Goal: Task Accomplishment & Management: Manage account settings

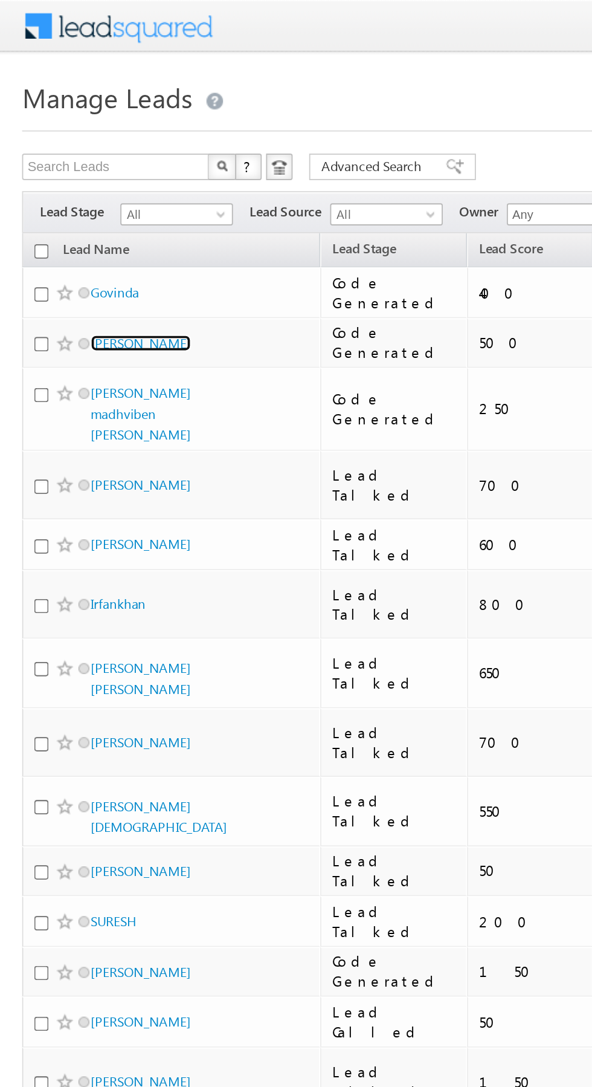
click at [79, 189] on link "Ashish Yadav" at bounding box center [77, 187] width 55 height 9
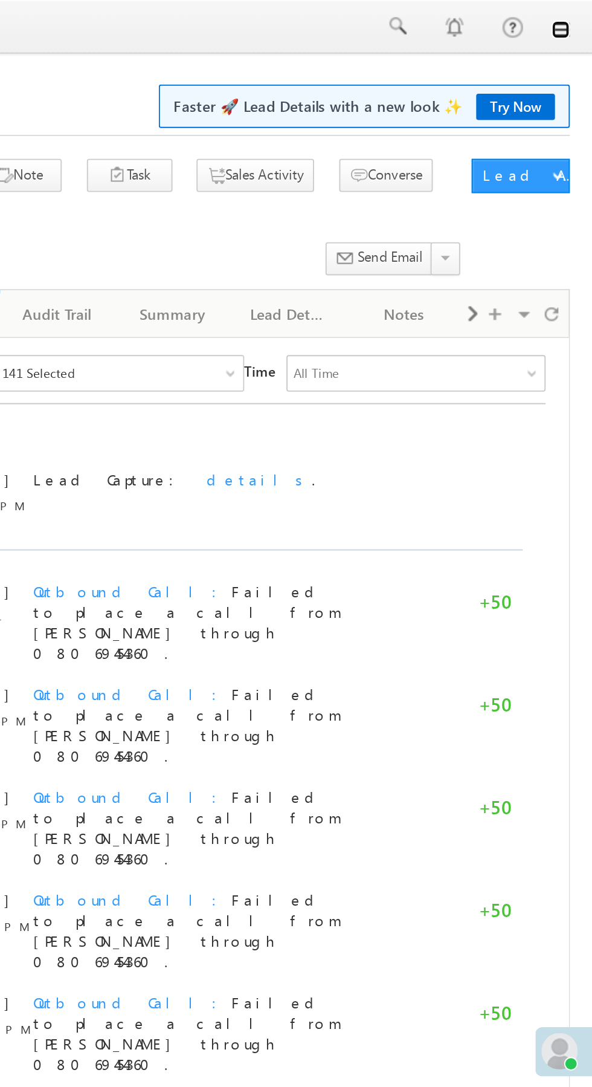
click at [576, 16] on link at bounding box center [575, 16] width 10 height 10
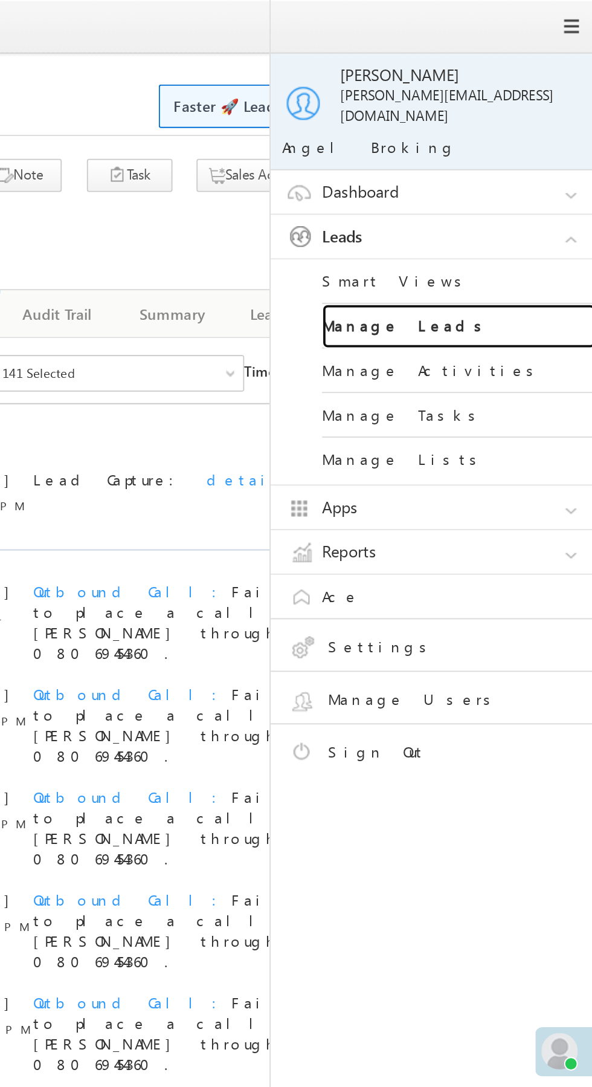
click at [535, 161] on link "Manage Leads" at bounding box center [521, 173] width 145 height 24
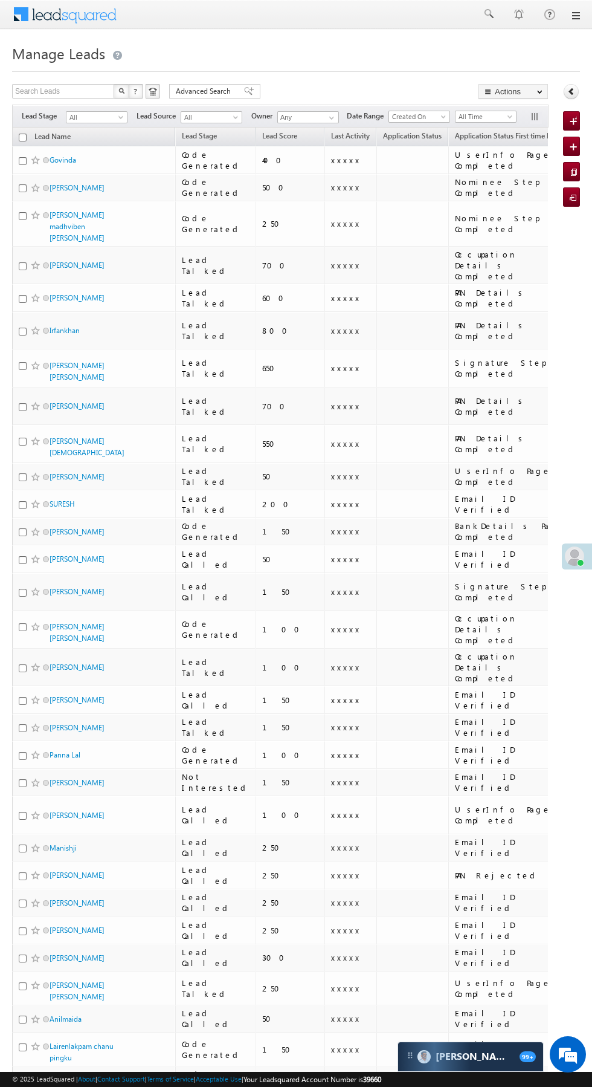
scroll to position [0, 8]
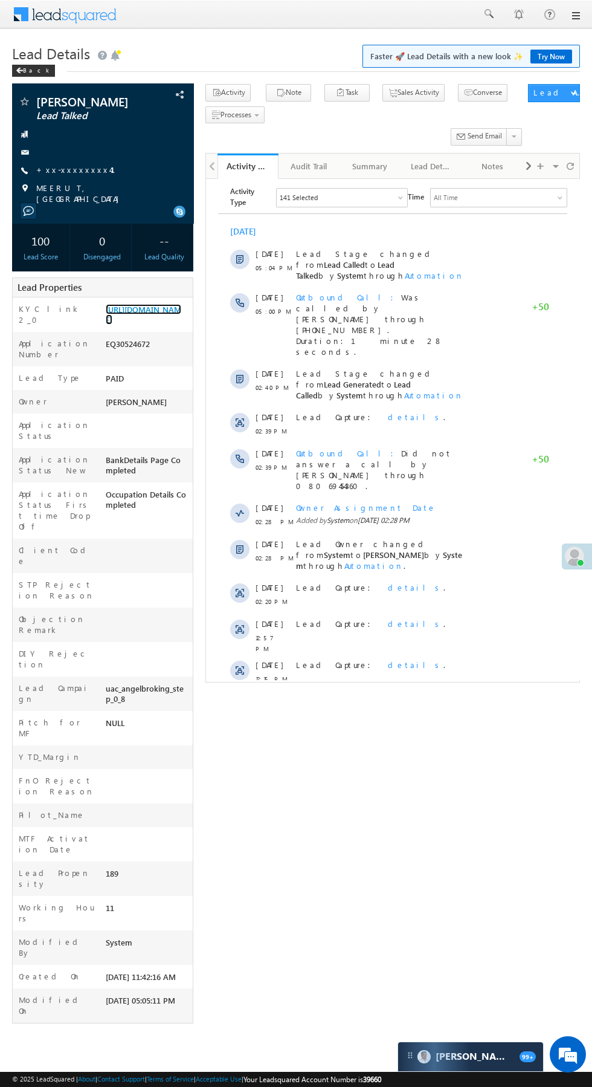
click at [152, 321] on link "https://angelbroking1-pk3em7sa.customui-test.leadsquared.com?leadId=08609cec-5c…" at bounding box center [144, 314] width 76 height 21
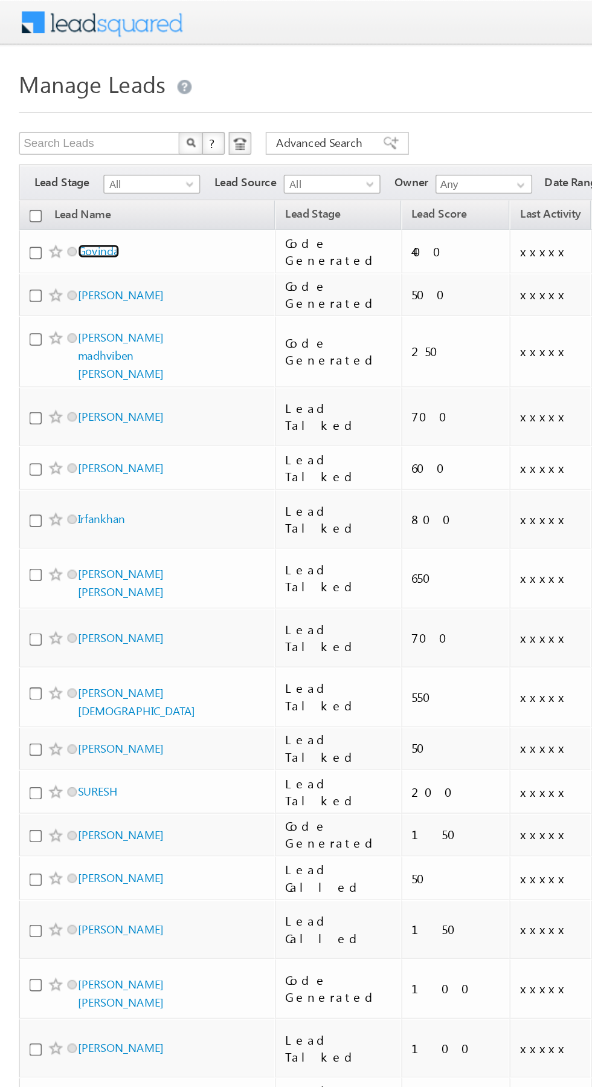
click at [69, 158] on link "Govinda" at bounding box center [63, 159] width 27 height 9
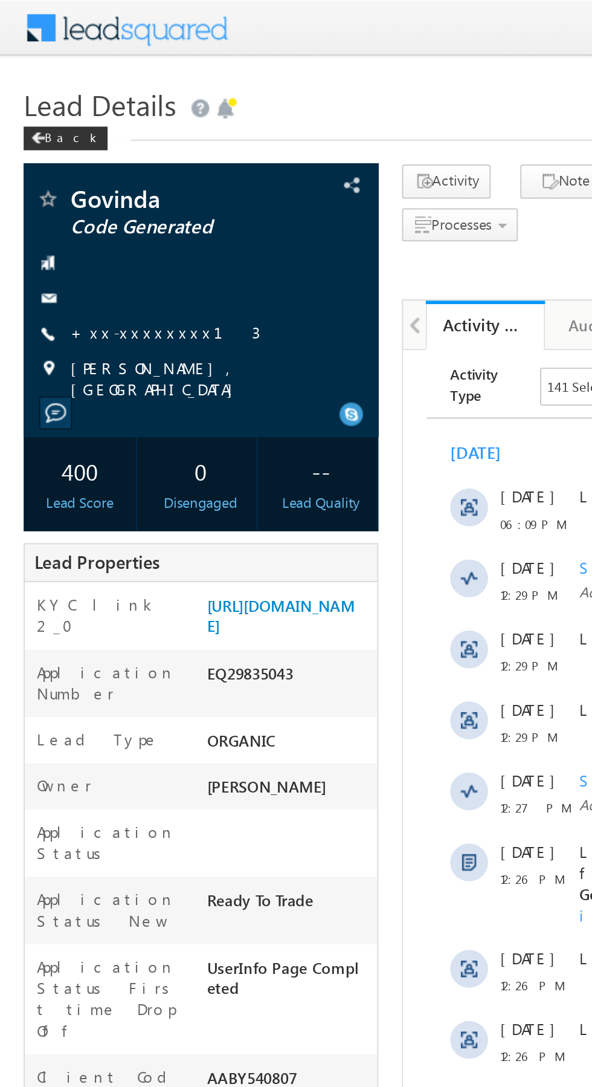
click at [76, 169] on link "+xx-xxxxxxxx13" at bounding box center [84, 169] width 97 height 10
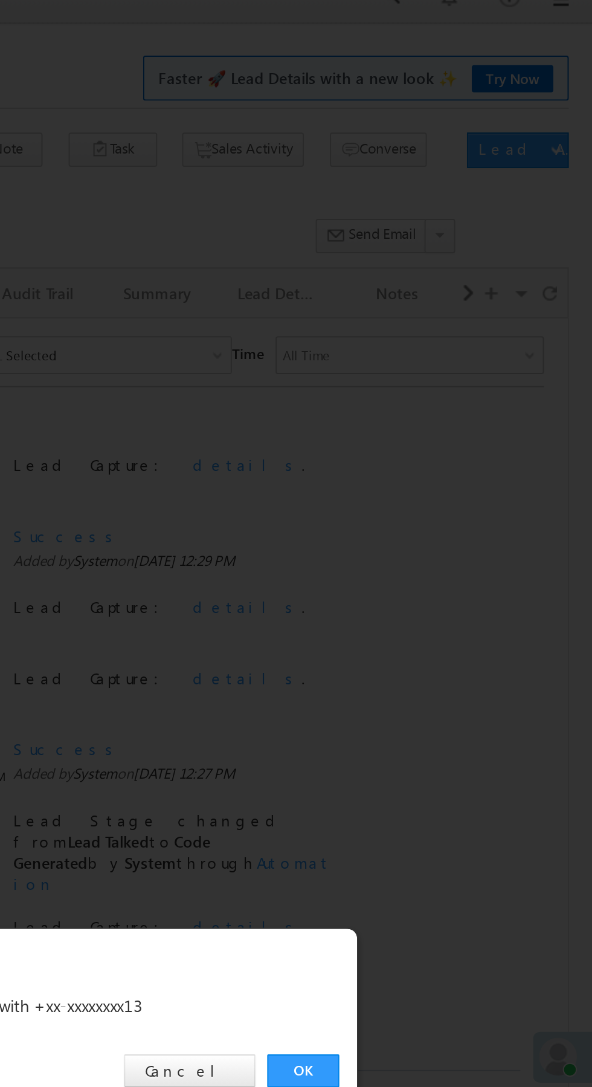
click at [445, 555] on link "OK" at bounding box center [444, 563] width 37 height 17
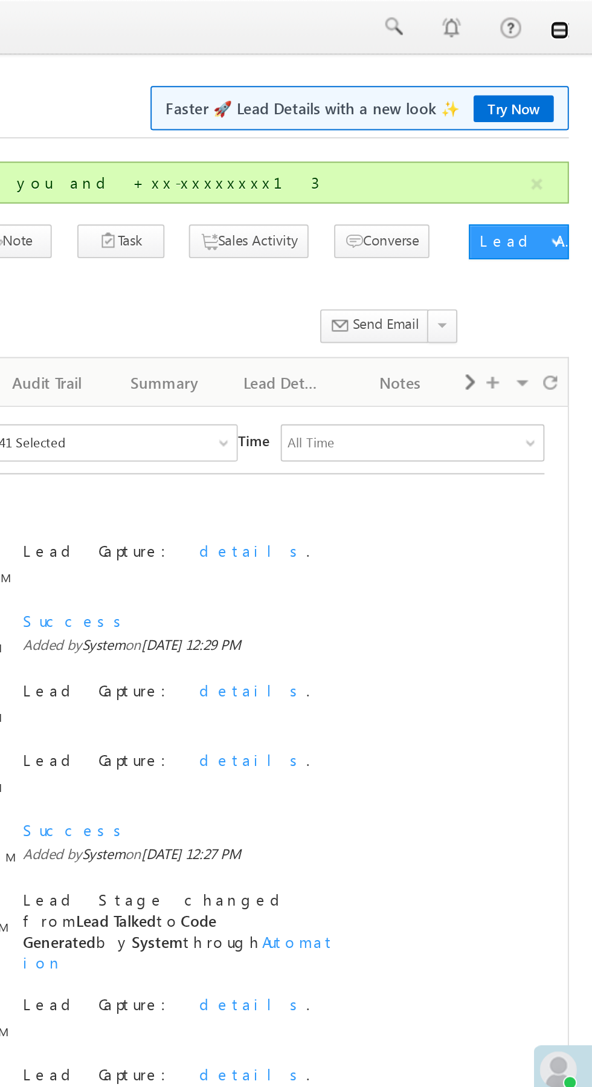
click at [576, 16] on link at bounding box center [575, 16] width 10 height 10
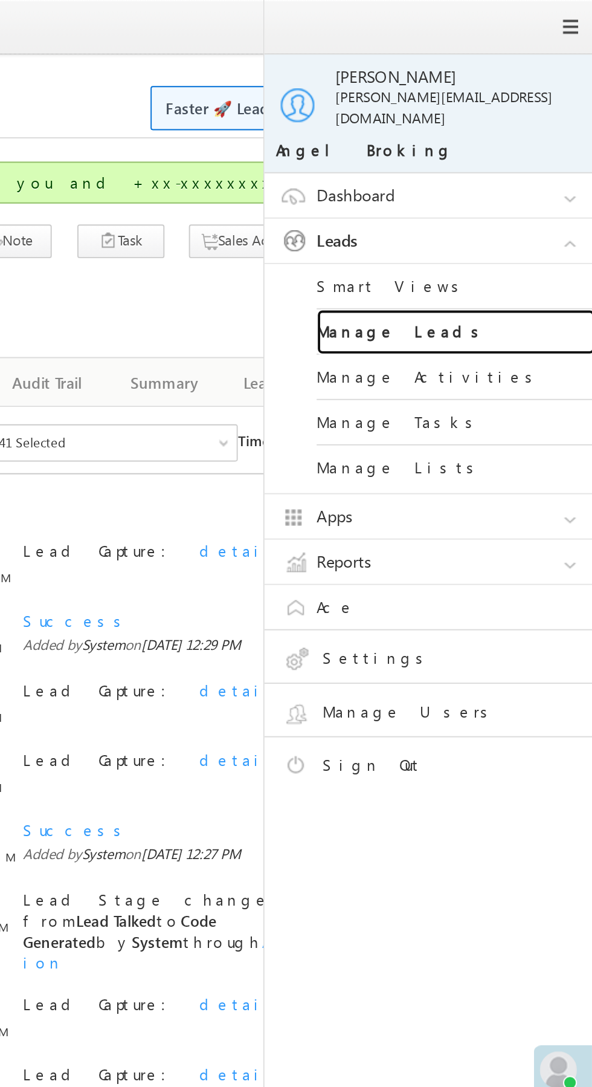
click at [545, 161] on link "Manage Leads" at bounding box center [521, 173] width 145 height 24
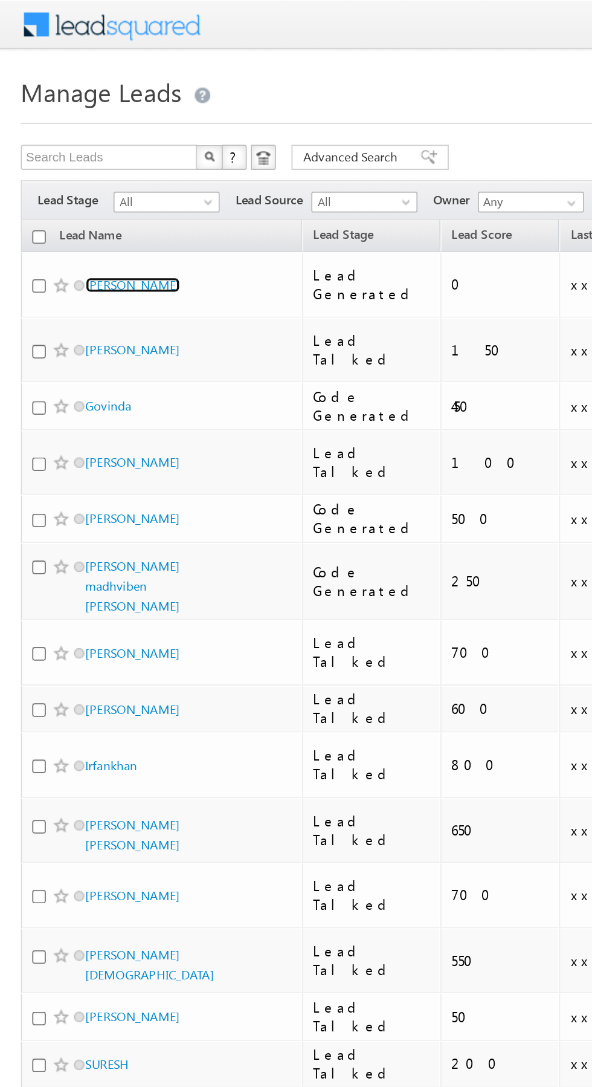
click at [90, 161] on link "[PERSON_NAME]" at bounding box center [77, 165] width 55 height 9
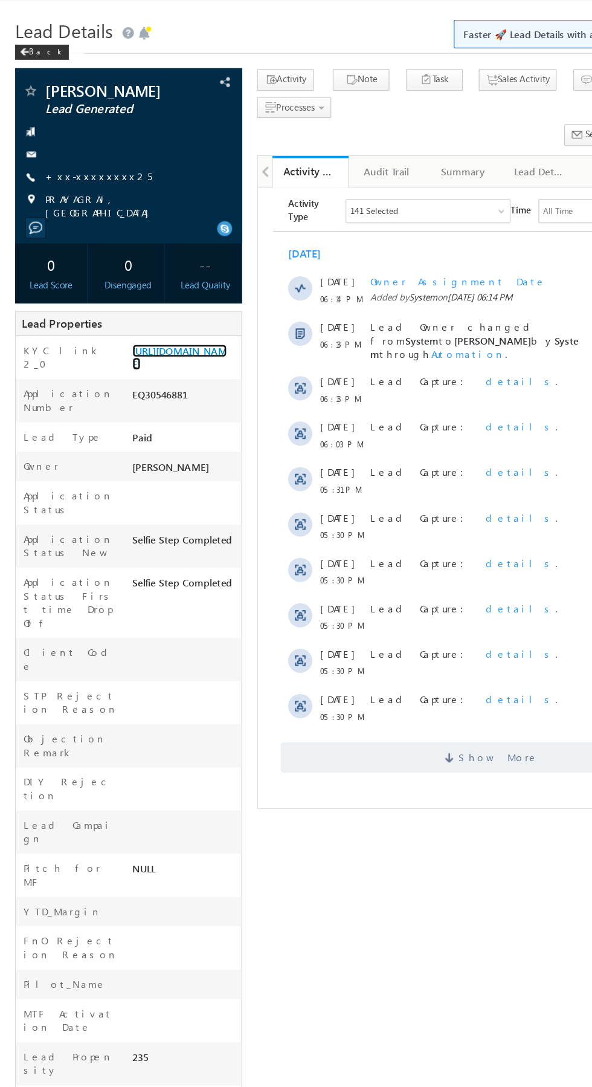
click at [155, 325] on link "https://angelbroking1-pk3em7sa.customui-test.leadsquared.com?leadId=c6cabbeb-9d…" at bounding box center [144, 314] width 76 height 21
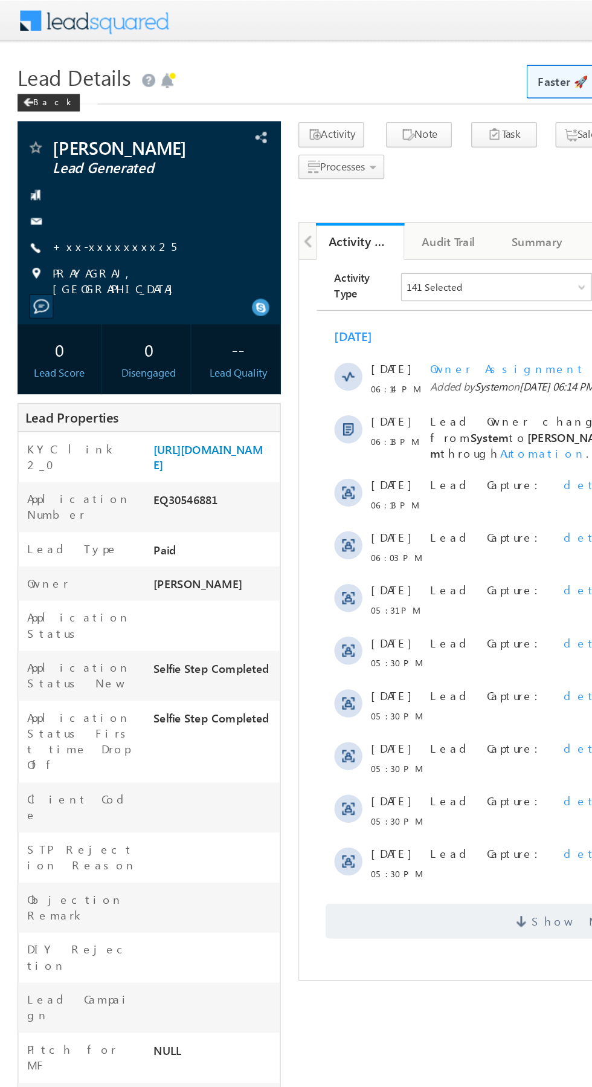
click at [79, 170] on link "+xx-xxxxxxxx25" at bounding box center [78, 169] width 85 height 10
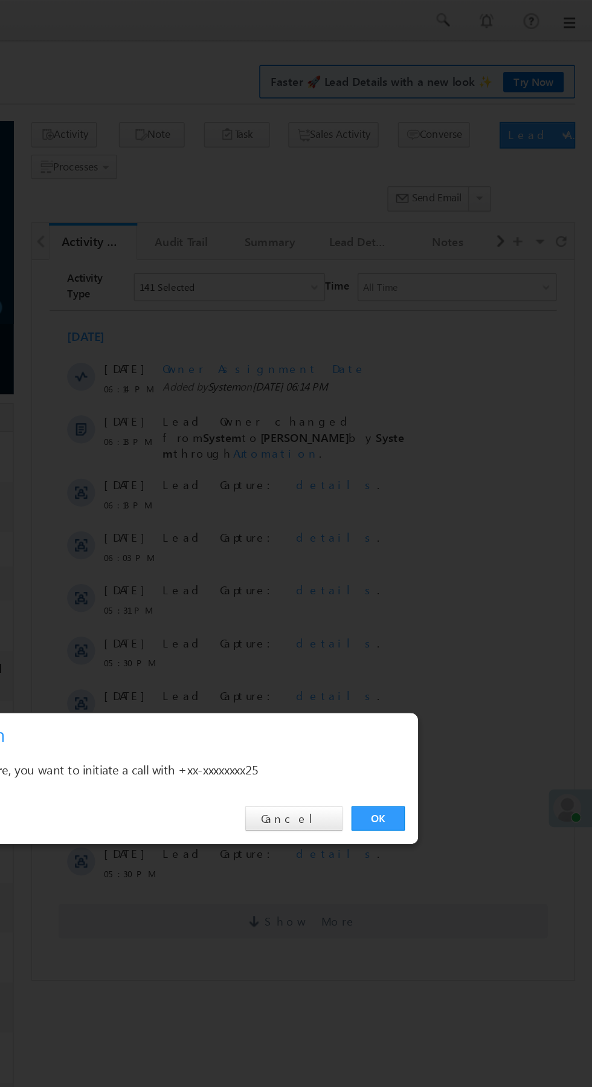
click at [444, 563] on link "OK" at bounding box center [444, 563] width 37 height 17
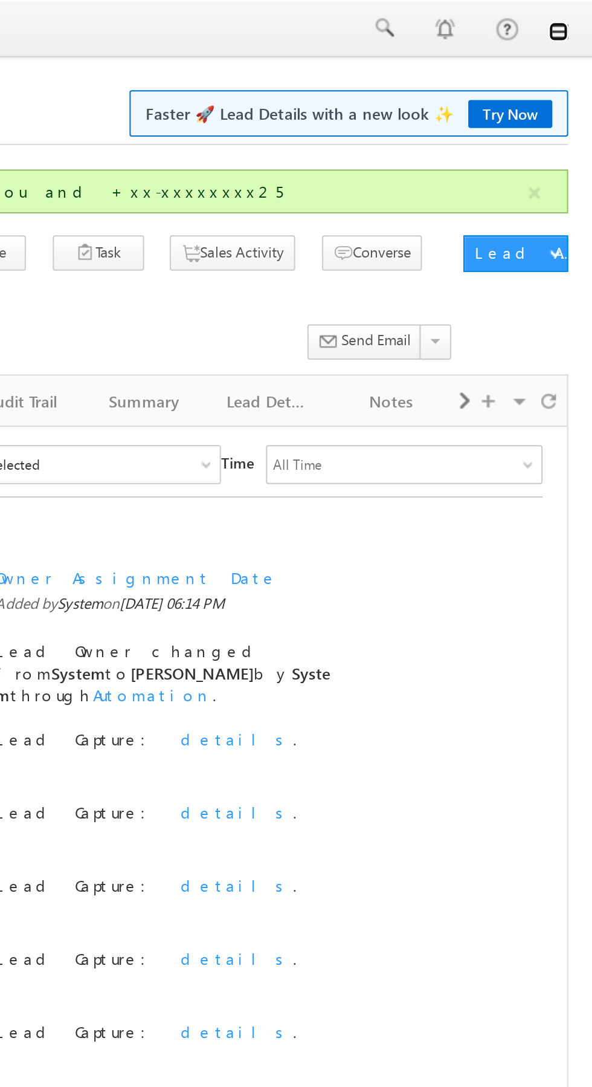
click at [577, 15] on link at bounding box center [575, 16] width 10 height 10
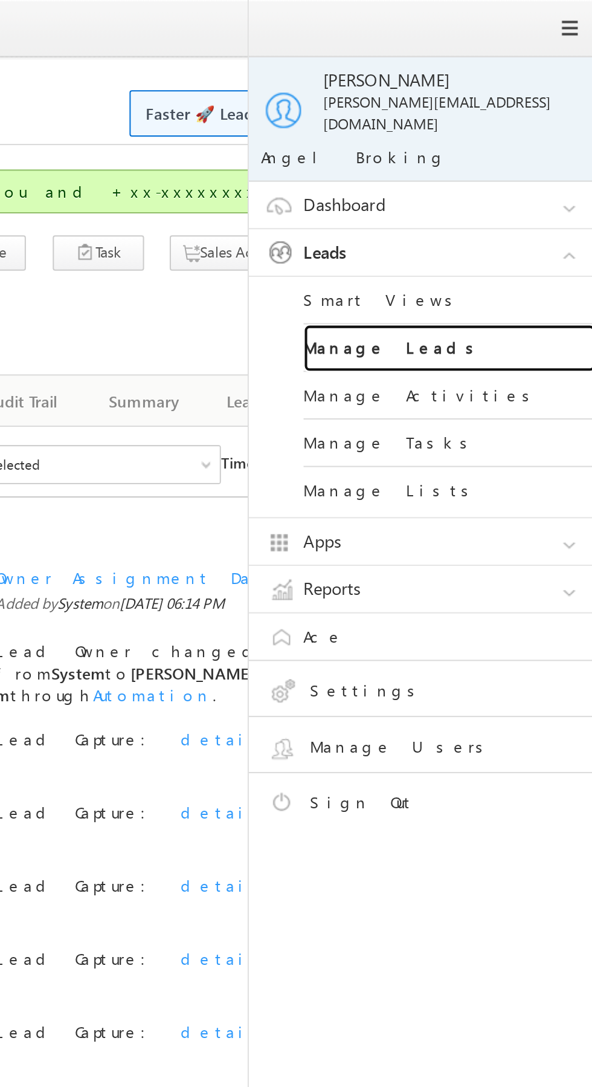
click at [526, 161] on link "Manage Leads" at bounding box center [521, 173] width 145 height 24
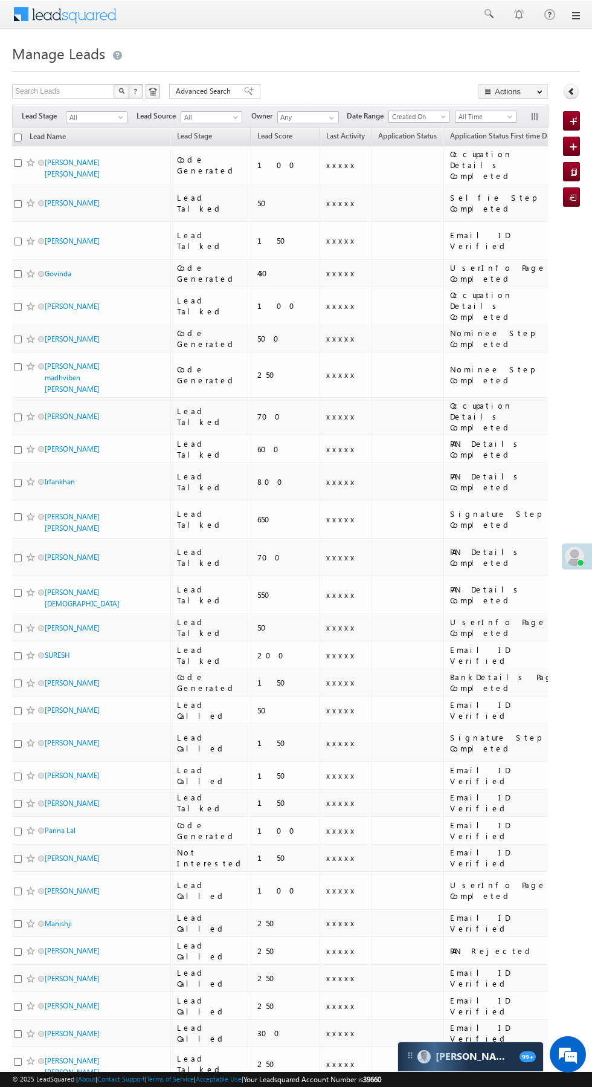
scroll to position [0, 12]
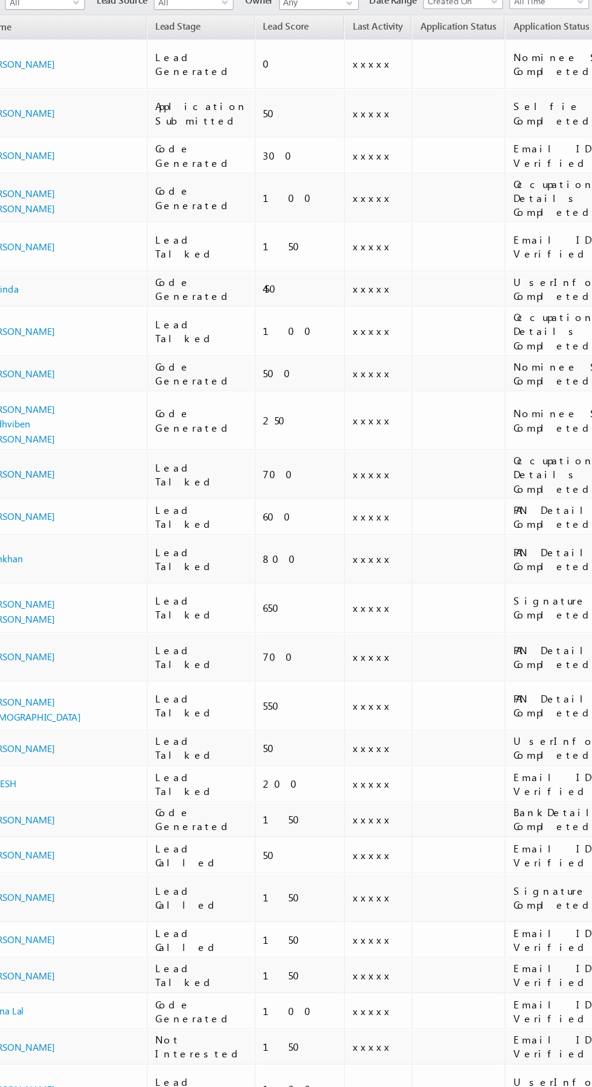
scroll to position [0, 4]
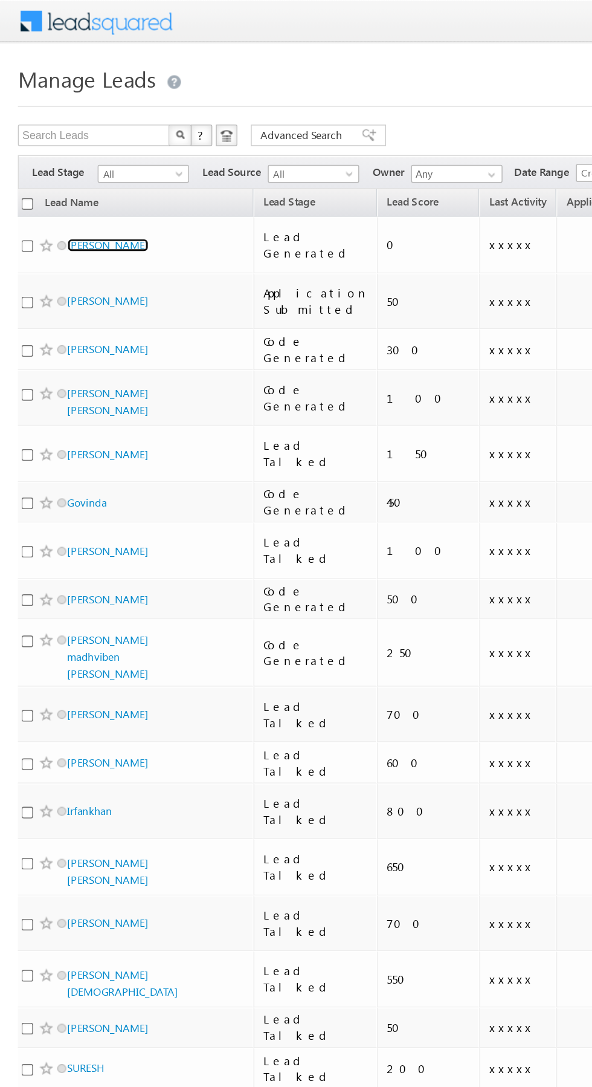
click at [58, 161] on link "[PERSON_NAME]" at bounding box center [72, 165] width 55 height 9
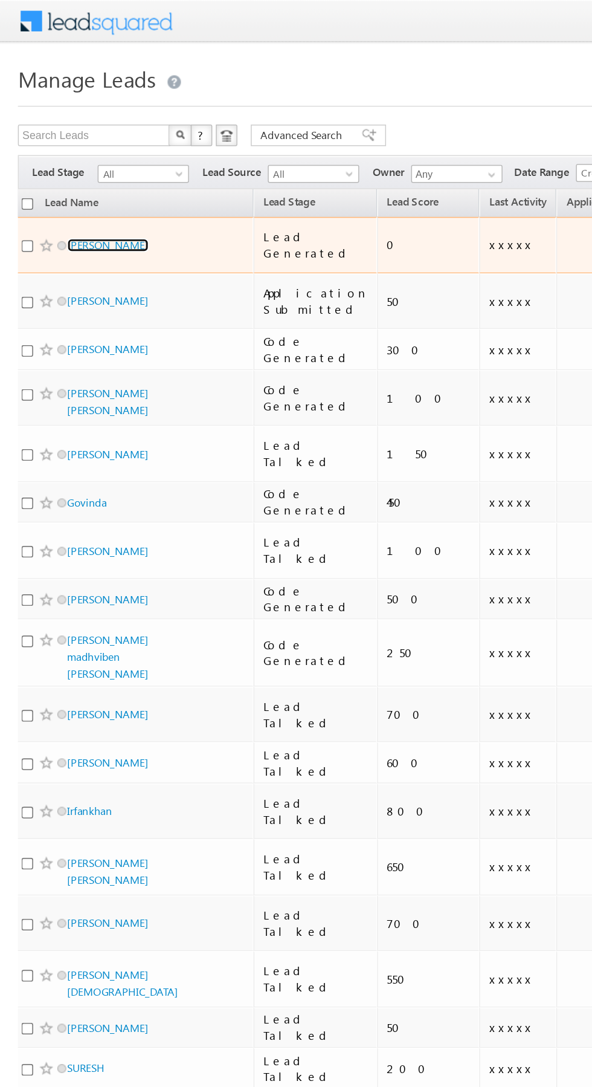
scroll to position [0, 0]
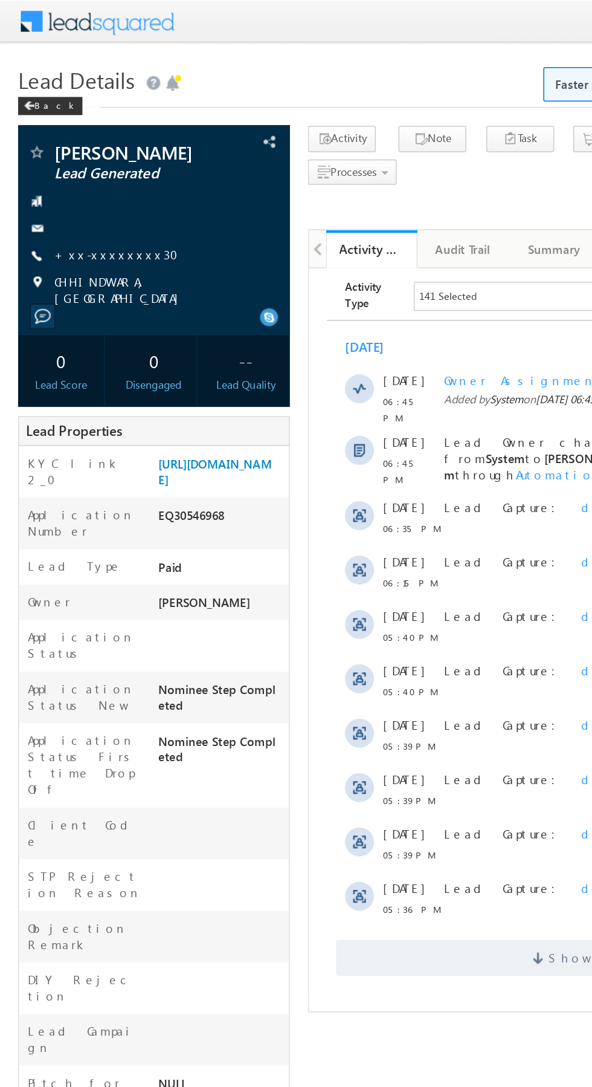
click at [76, 173] on link "+xx-xxxxxxxx30" at bounding box center [81, 169] width 90 height 10
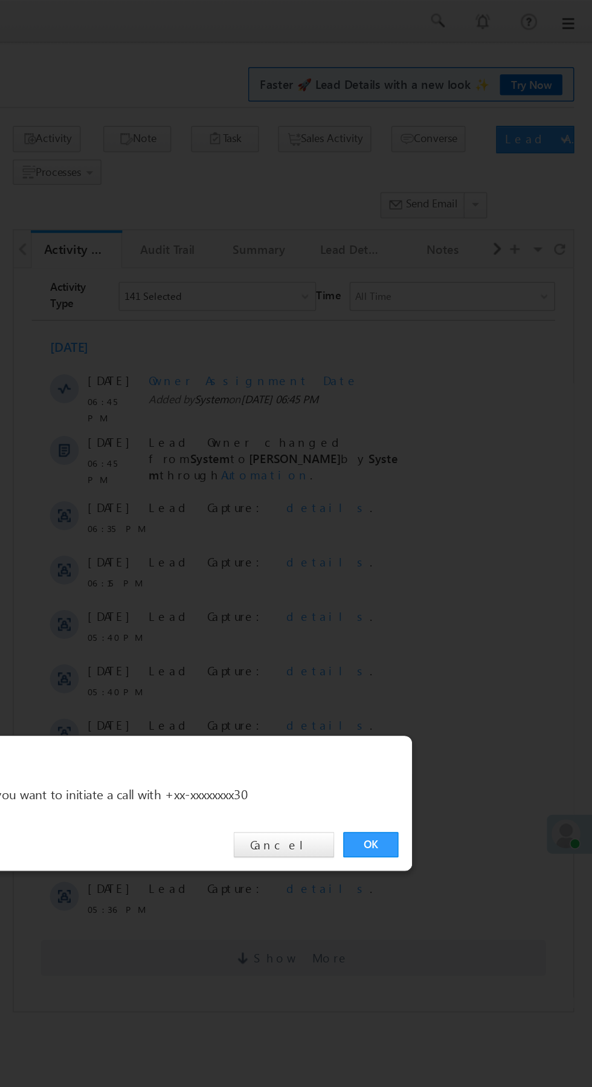
click at [442, 561] on link "OK" at bounding box center [444, 563] width 37 height 17
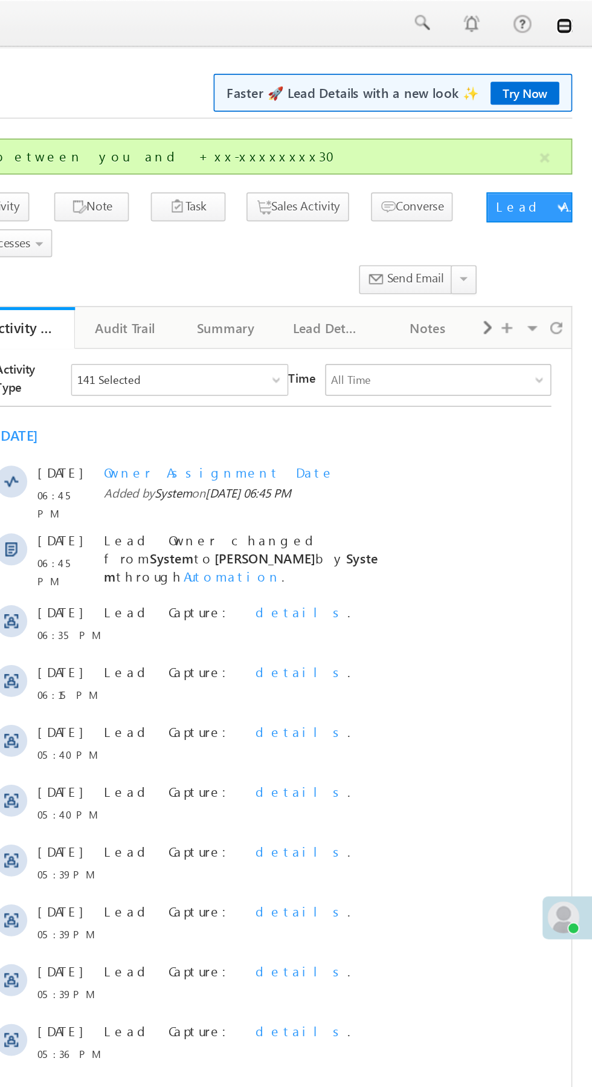
click at [576, 17] on link at bounding box center [575, 16] width 10 height 10
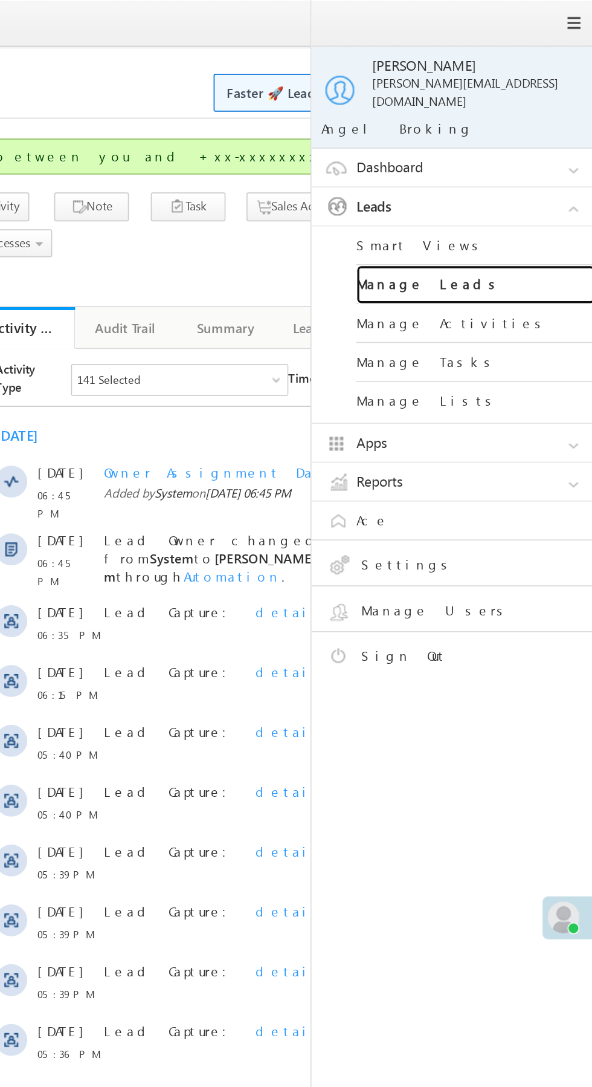
click at [537, 164] on link "Manage Leads" at bounding box center [521, 173] width 145 height 24
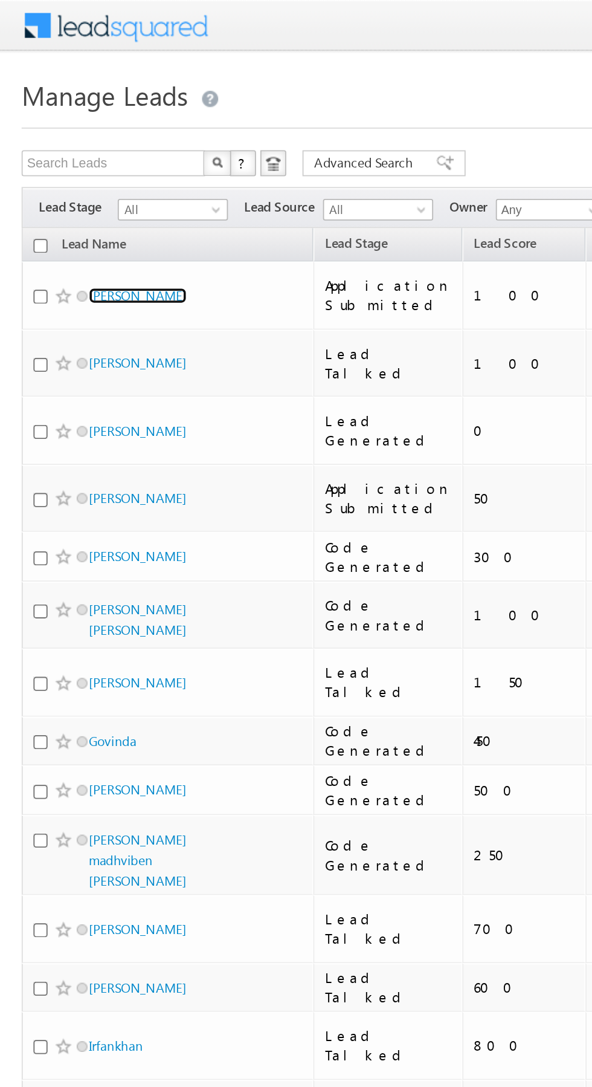
click at [74, 161] on link "[PERSON_NAME]" at bounding box center [77, 165] width 55 height 9
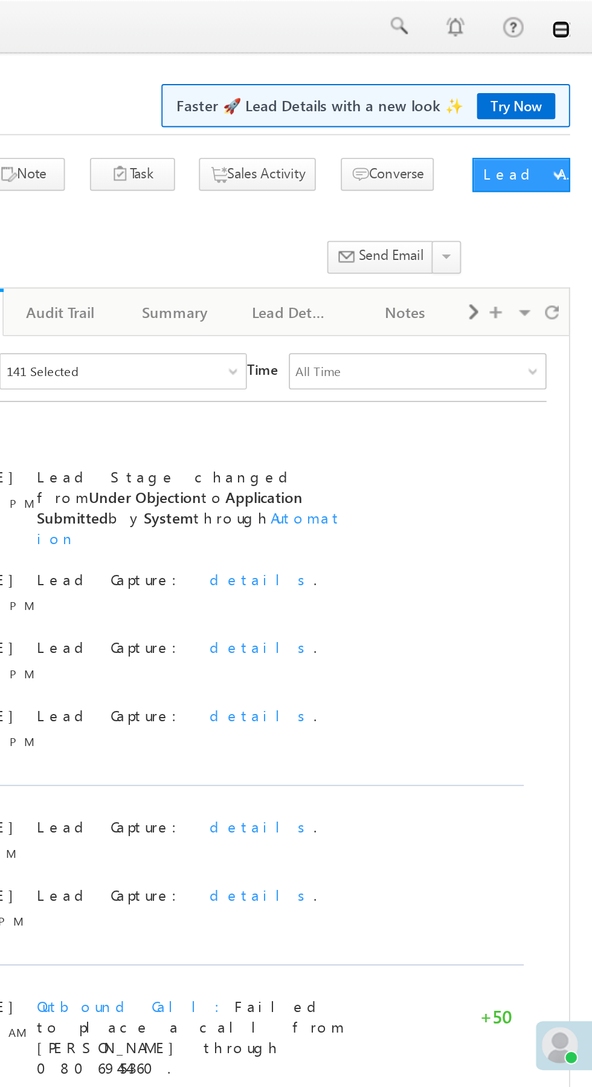
click at [578, 18] on link at bounding box center [575, 16] width 10 height 10
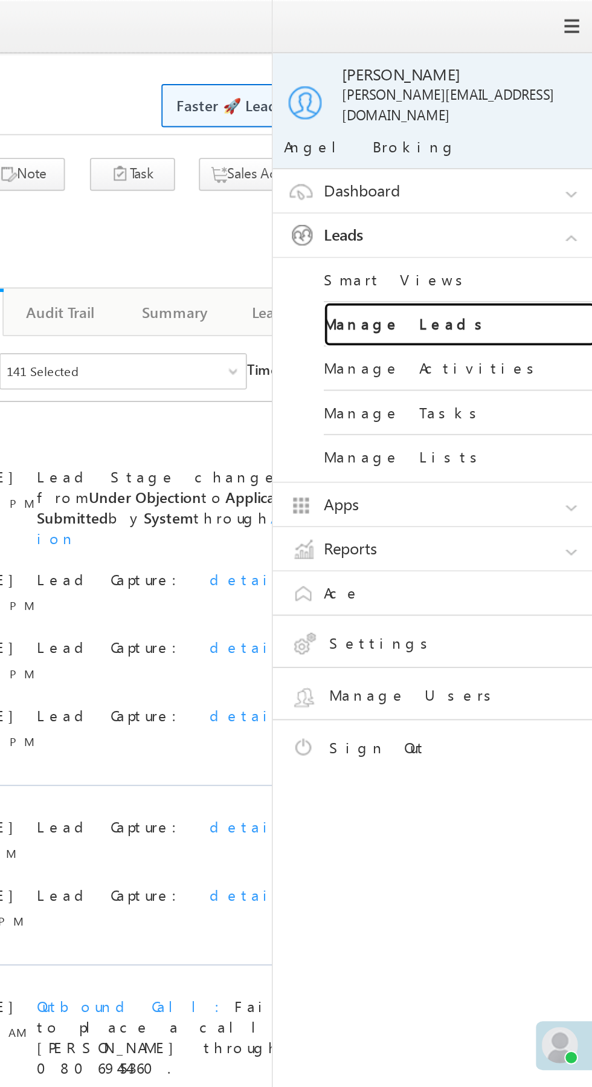
click at [523, 163] on link "Manage Leads" at bounding box center [521, 173] width 145 height 24
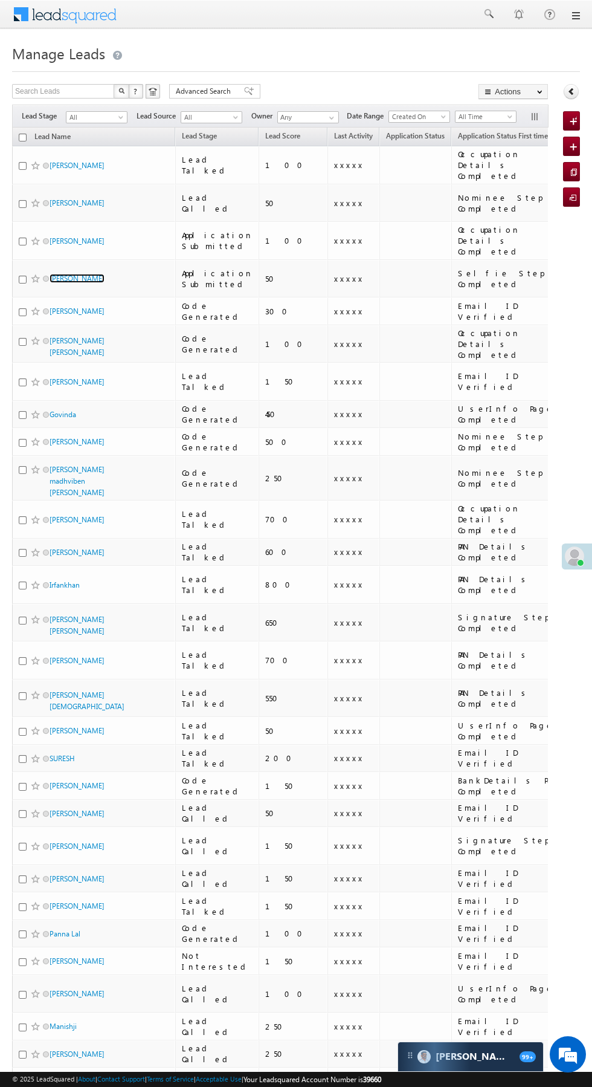
click at [85, 274] on link "shivamkumar yadav" at bounding box center [77, 278] width 55 height 9
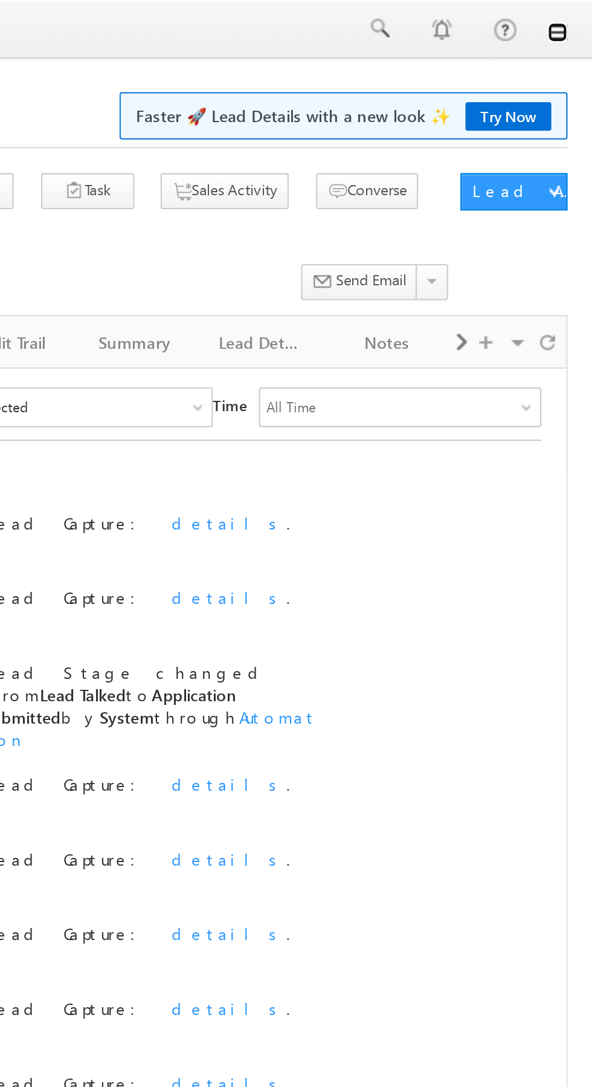
click at [578, 18] on link at bounding box center [575, 16] width 10 height 10
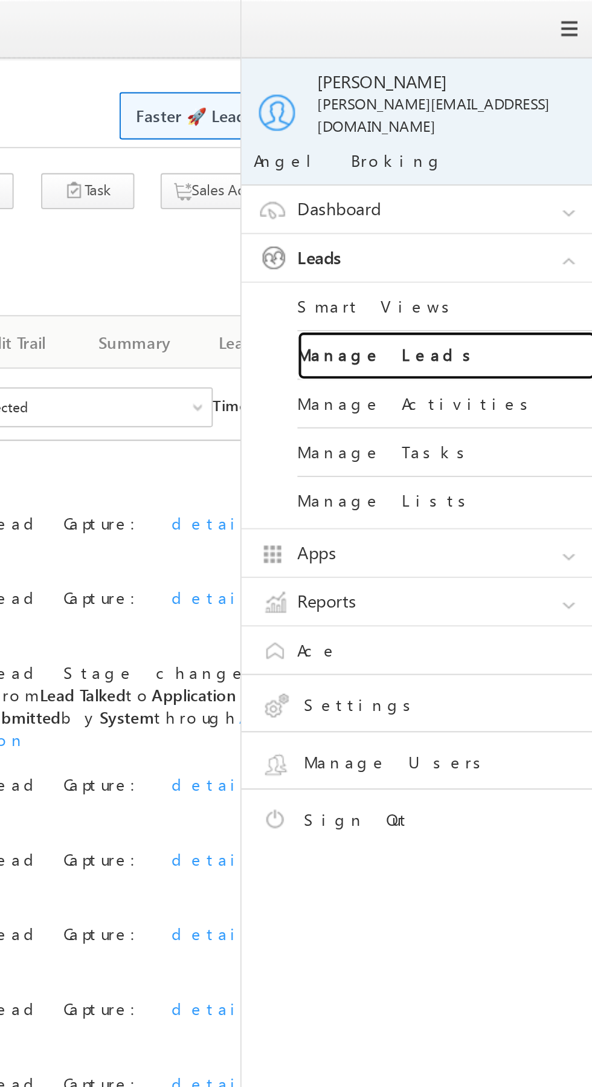
click at [533, 167] on link "Manage Leads" at bounding box center [521, 173] width 145 height 24
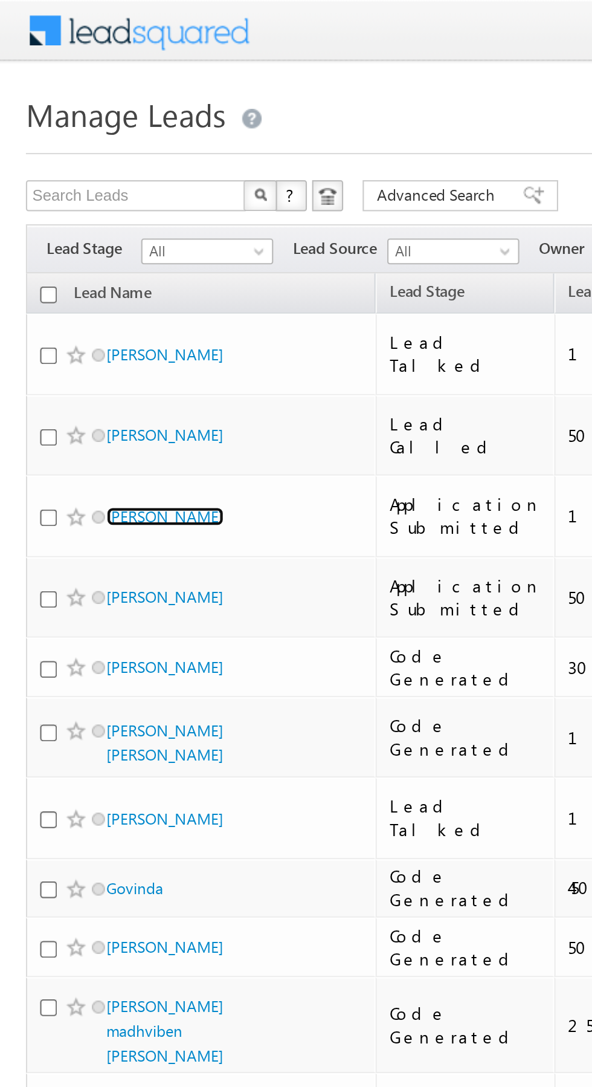
click at [74, 236] on link "Samar Das" at bounding box center [77, 240] width 55 height 9
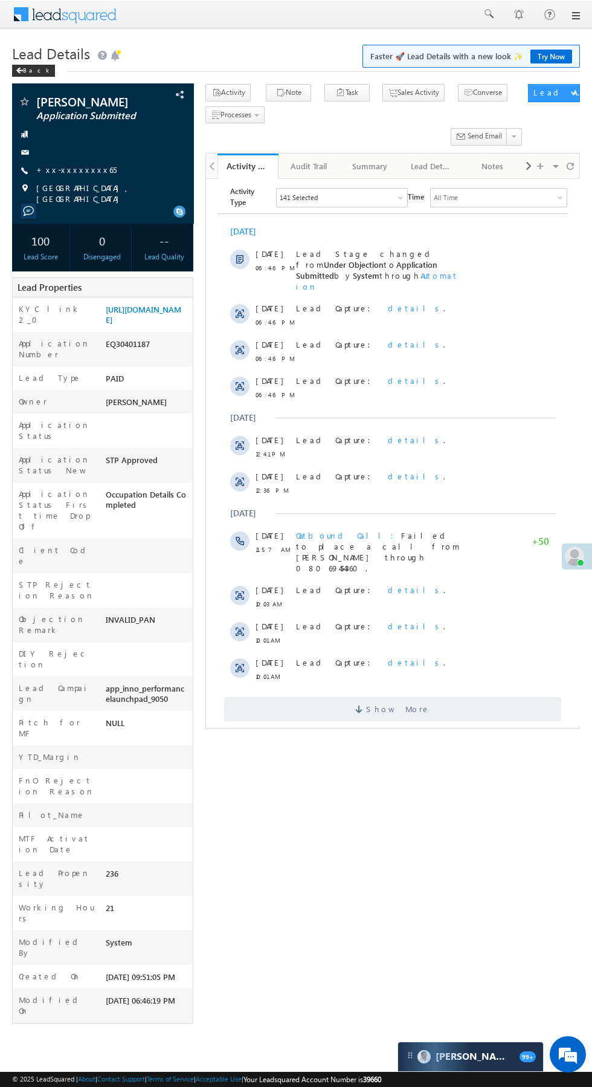
click at [450, 696] on span "Show More" at bounding box center [392, 708] width 337 height 24
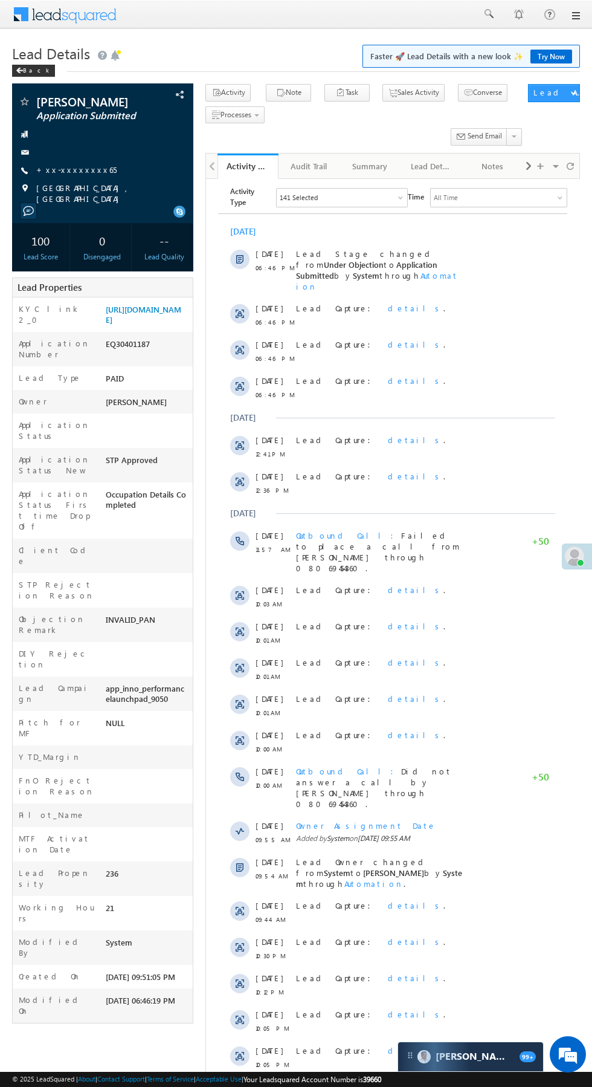
click at [311, 1084] on span "Show More" at bounding box center [392, 1096] width 337 height 24
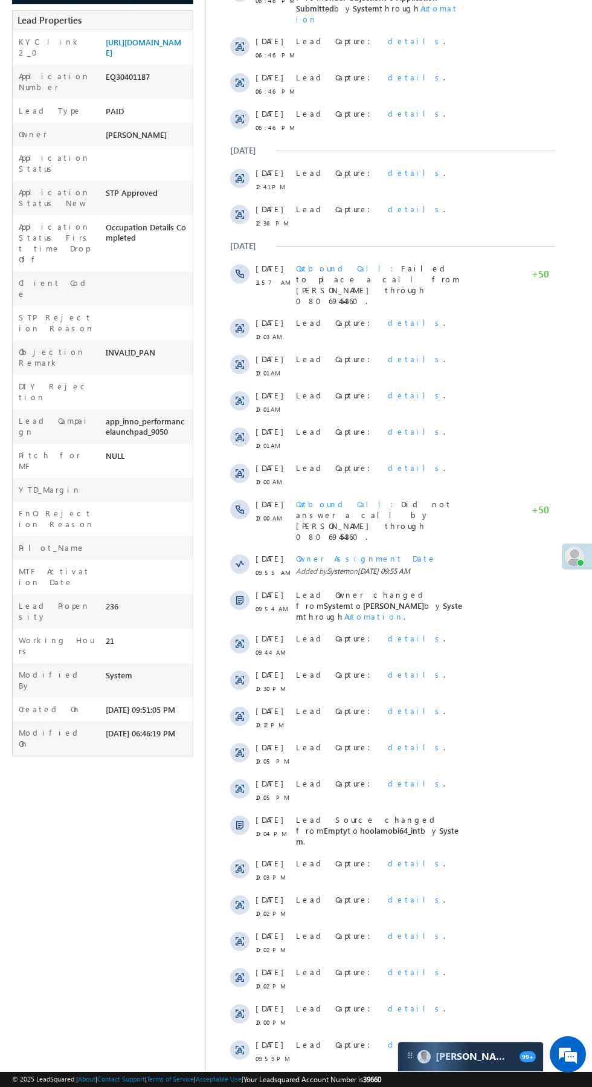
scroll to position [296, 0]
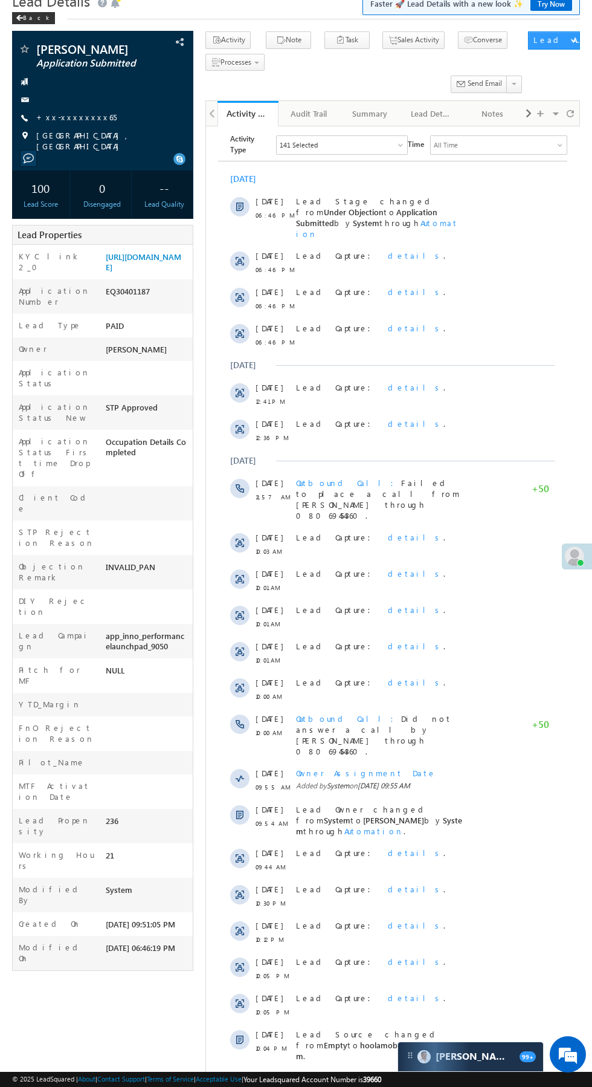
scroll to position [0, 0]
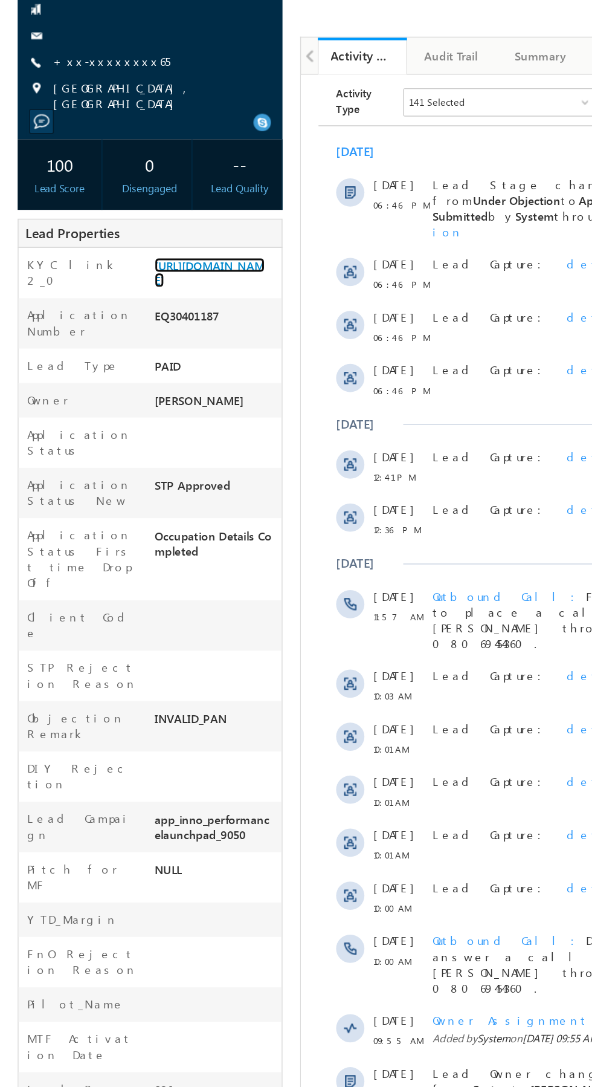
click at [143, 325] on link "https://angelbroking1-pk3em7sa.customui-test.leadsquared.com?leadId=14a01679-ec…" at bounding box center [144, 314] width 76 height 21
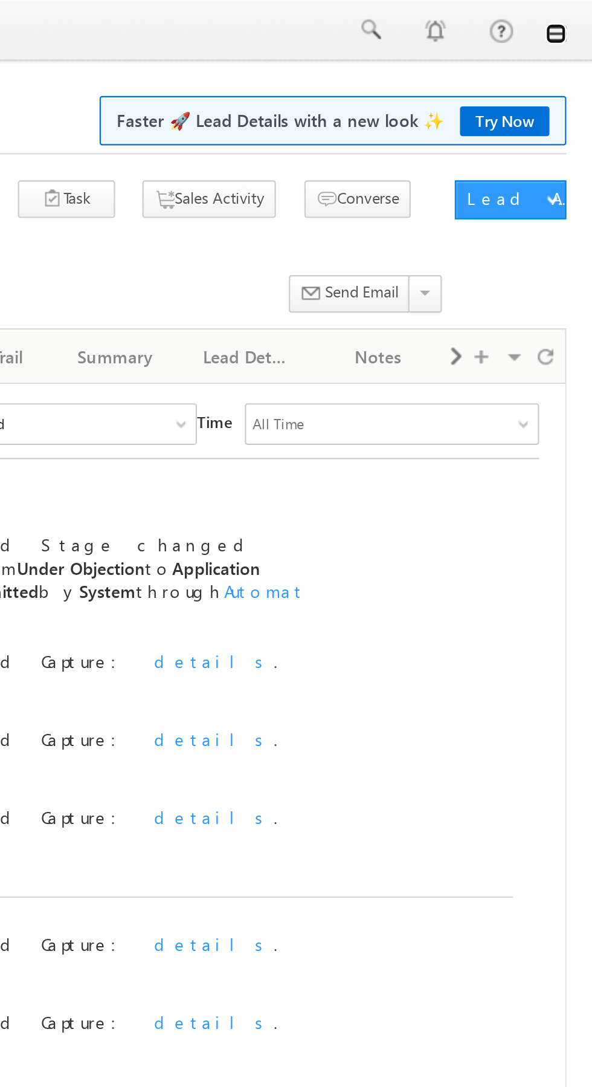
click at [573, 16] on link at bounding box center [575, 16] width 10 height 10
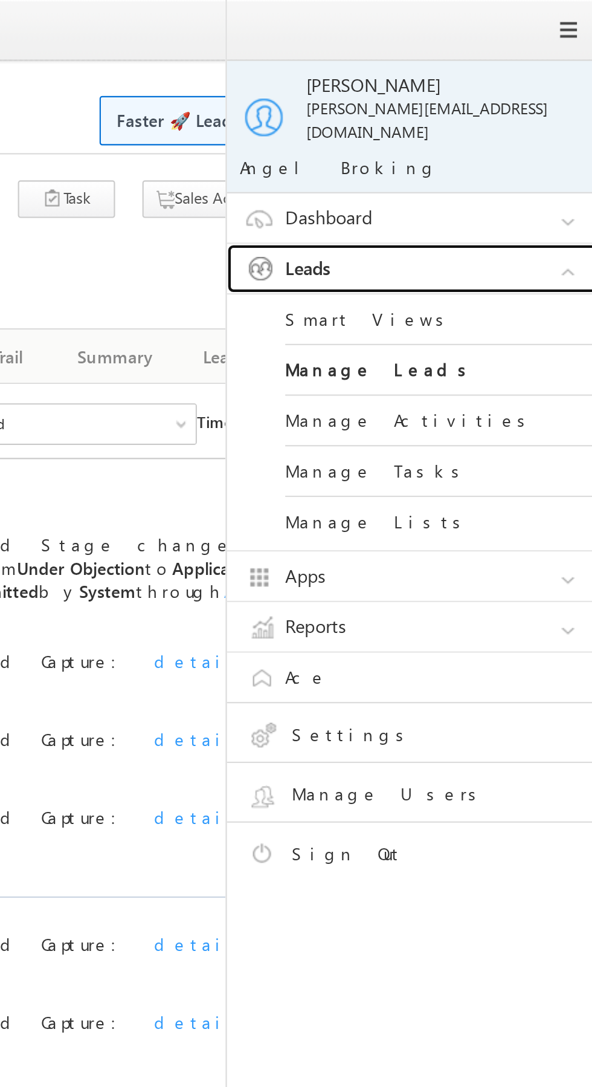
click at [540, 114] on link "Leads" at bounding box center [512, 125] width 181 height 23
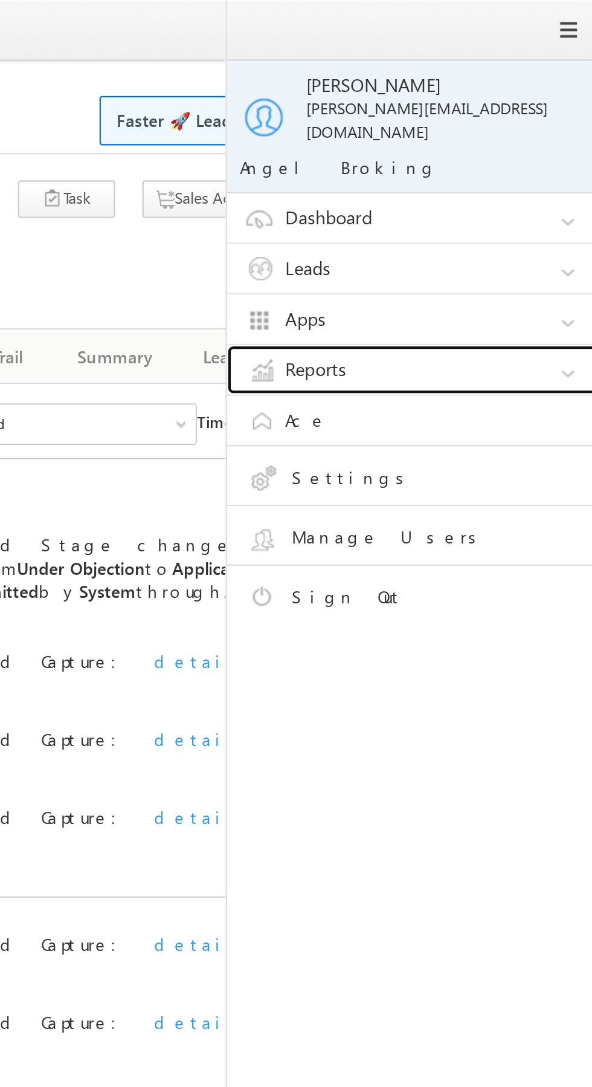
click at [534, 164] on link "Reports" at bounding box center [512, 172] width 181 height 23
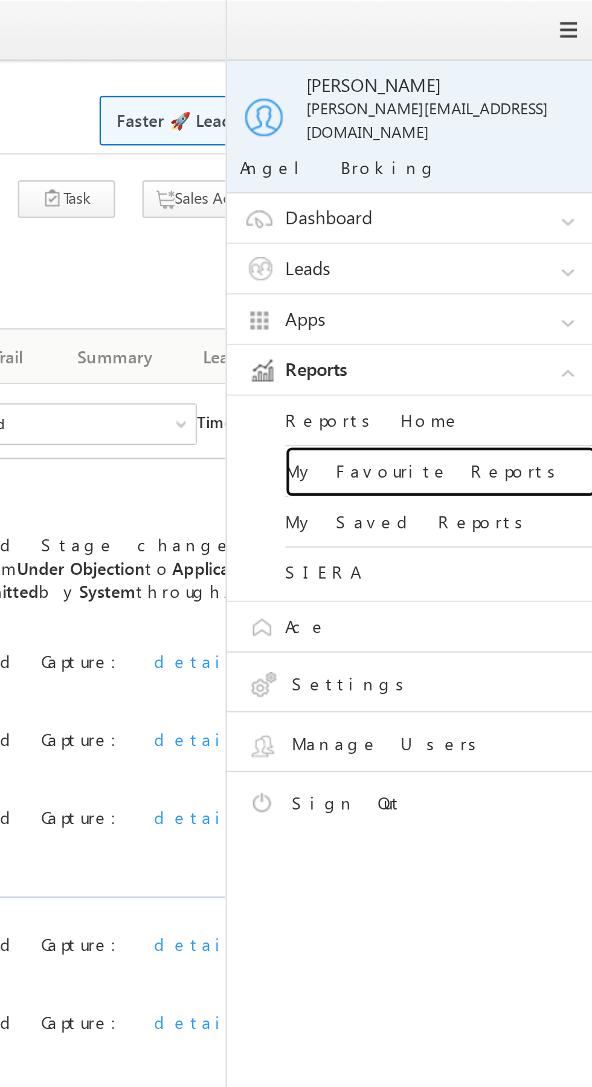
click at [534, 212] on link "My Favourite Reports" at bounding box center [521, 220] width 145 height 24
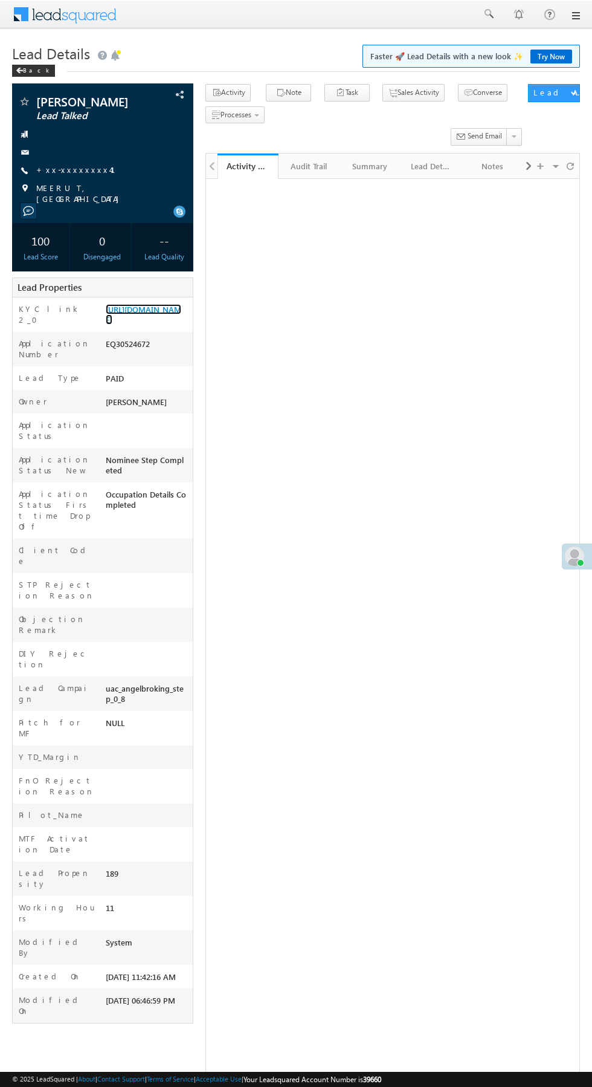
click at [144, 325] on link "https://angelbroking1-pk3em7sa.customui-test.leadsquared.com?leadId=08609cec-5c…" at bounding box center [144, 314] width 76 height 21
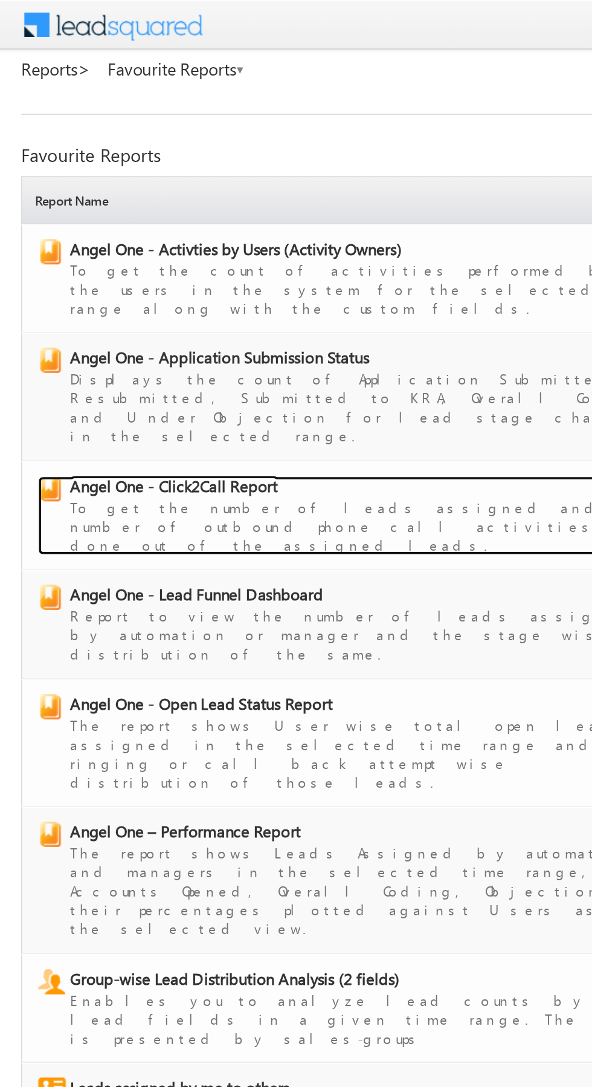
click at [132, 273] on span "Angel One - Click2Call Report" at bounding box center [99, 279] width 119 height 12
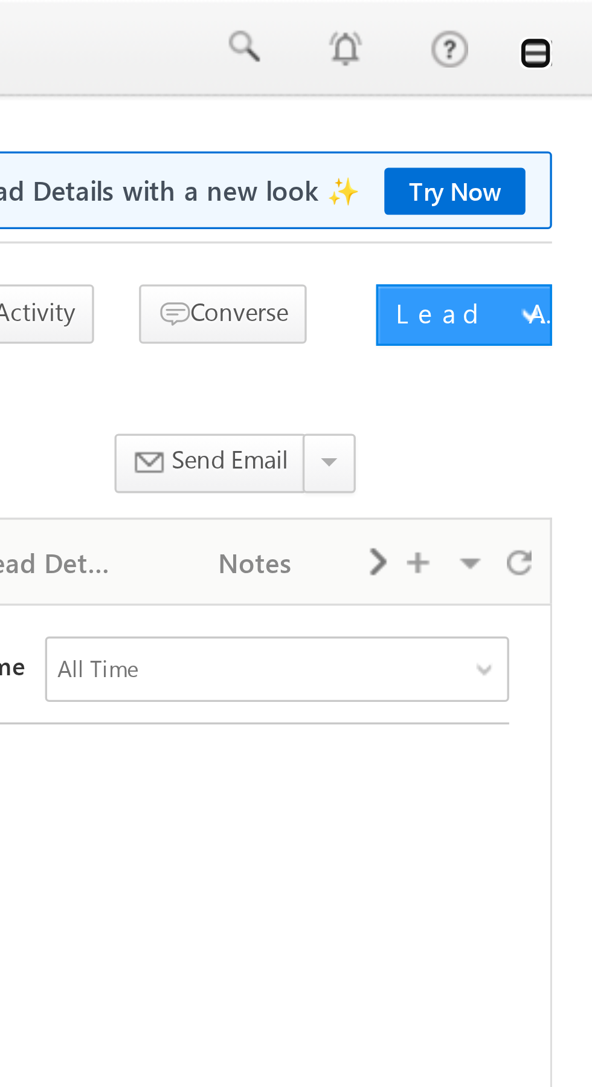
click at [578, 18] on link at bounding box center [575, 16] width 10 height 10
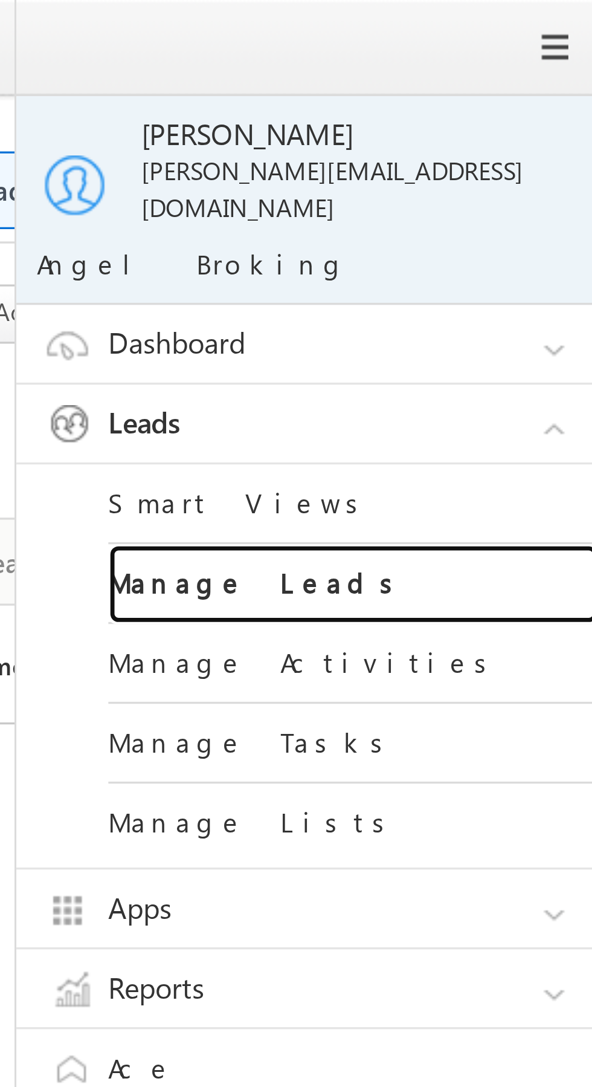
click at [516, 163] on link "Manage Leads" at bounding box center [521, 173] width 145 height 24
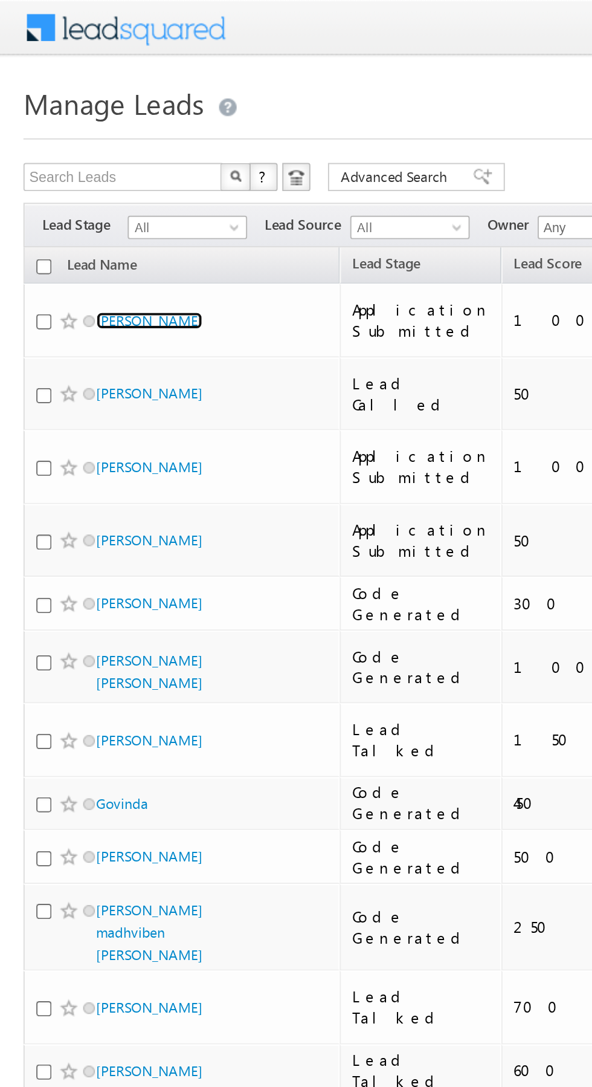
click at [58, 161] on link "[PERSON_NAME]" at bounding box center [77, 165] width 55 height 9
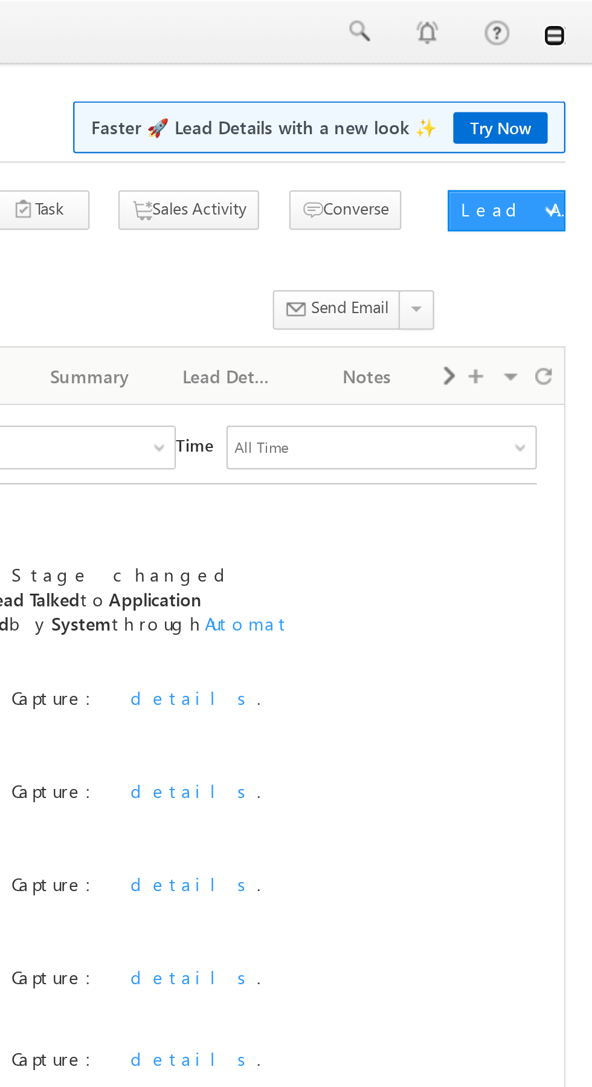
click at [578, 17] on link at bounding box center [575, 16] width 10 height 10
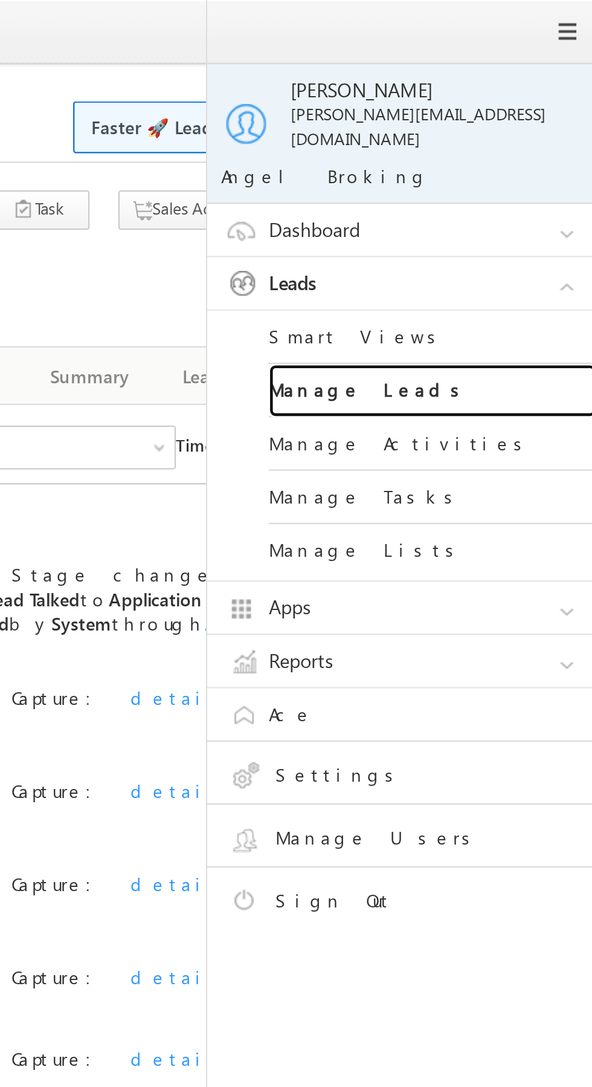
click at [540, 162] on link "Manage Leads" at bounding box center [521, 173] width 145 height 24
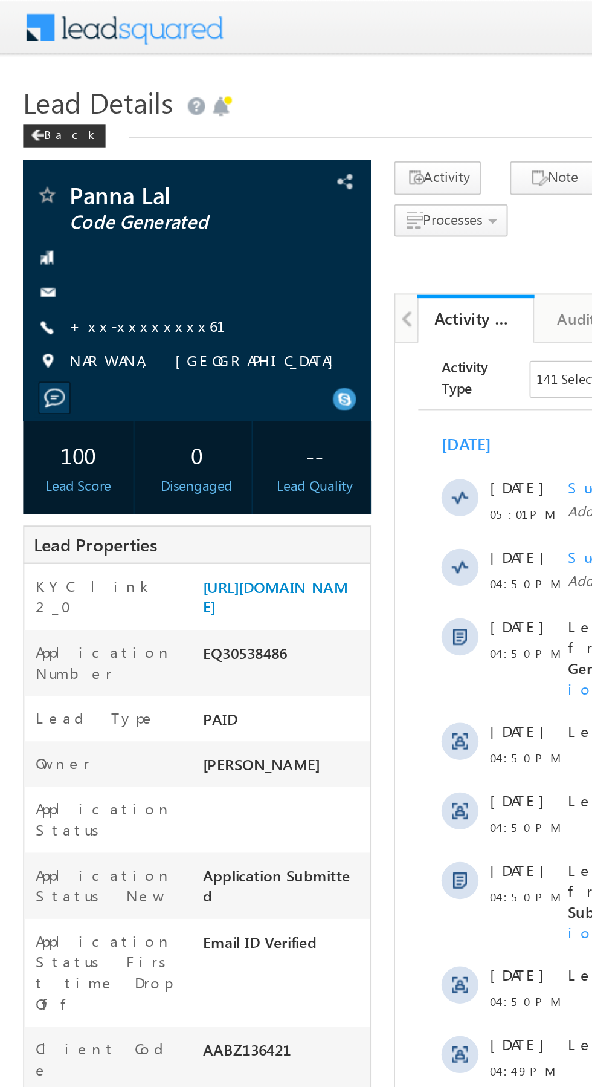
click at [75, 172] on link "+xx-xxxxxxxx61" at bounding box center [84, 169] width 96 height 10
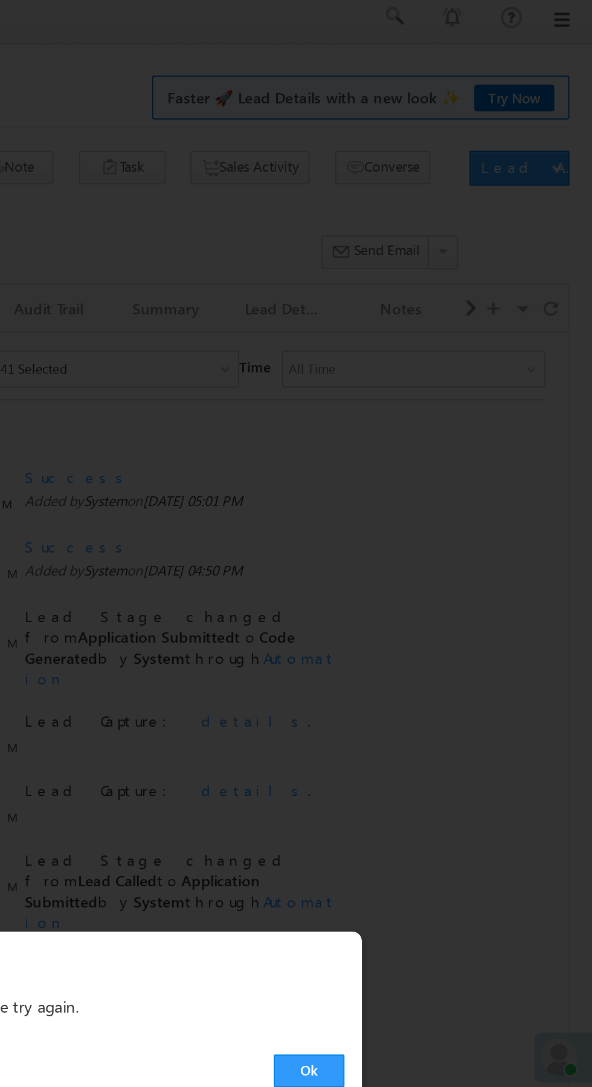
click at [442, 559] on link "Ok" at bounding box center [444, 563] width 37 height 17
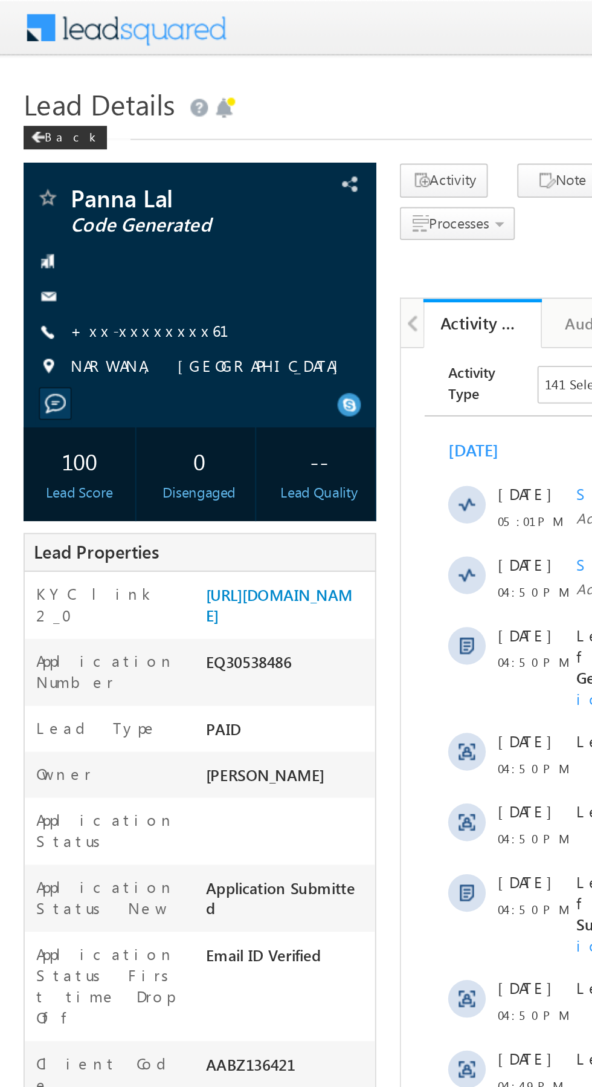
click at [80, 166] on link "+xx-xxxxxxxx61" at bounding box center [84, 169] width 96 height 10
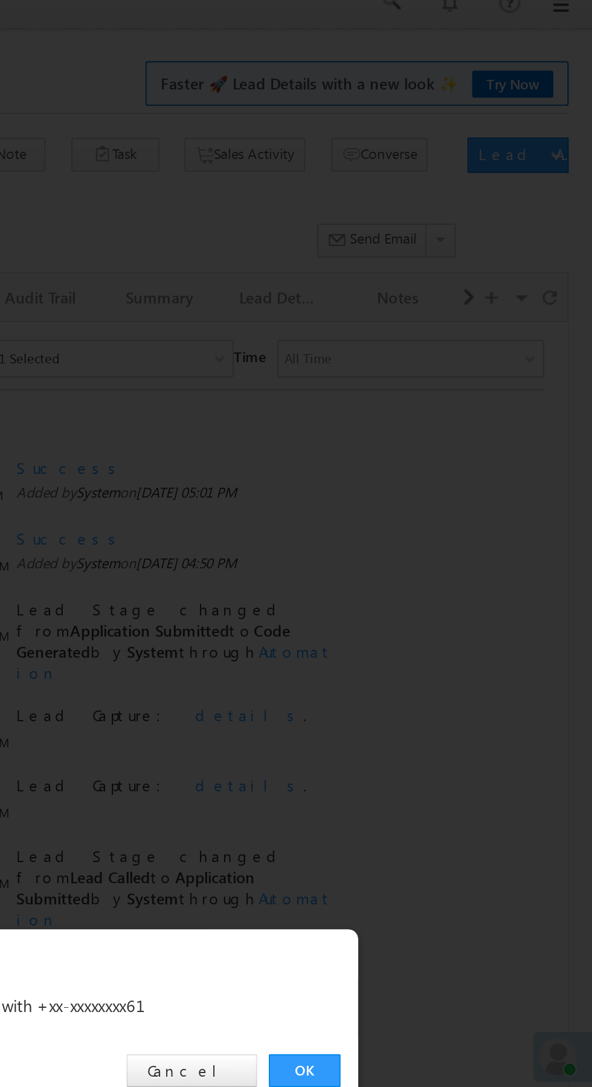
click at [444, 564] on link "OK" at bounding box center [444, 563] width 37 height 17
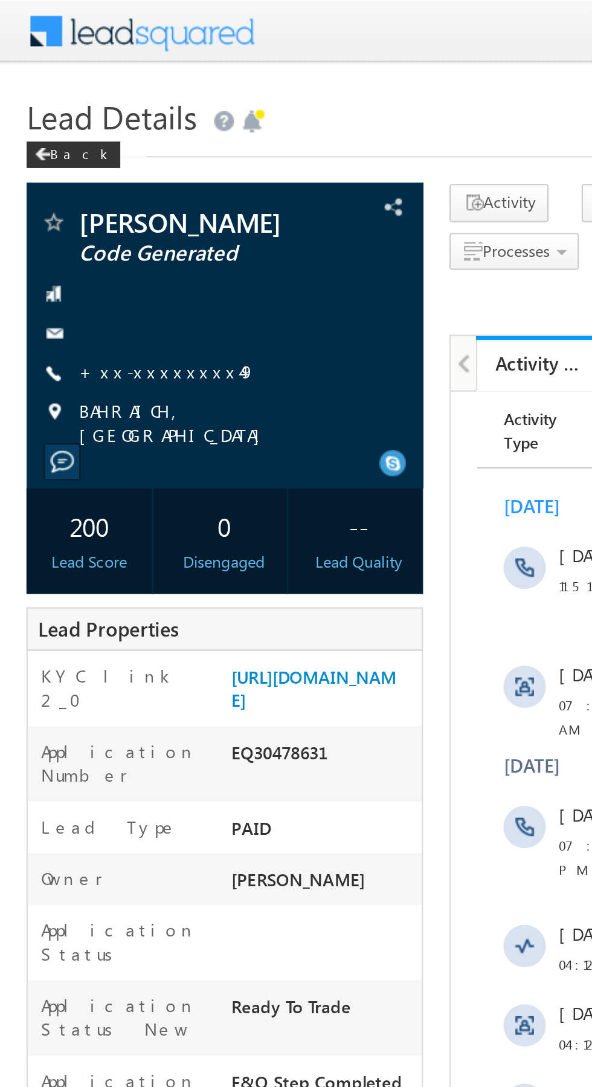
click at [75, 173] on link "+xx-xxxxxxxx49" at bounding box center [76, 169] width 81 height 10
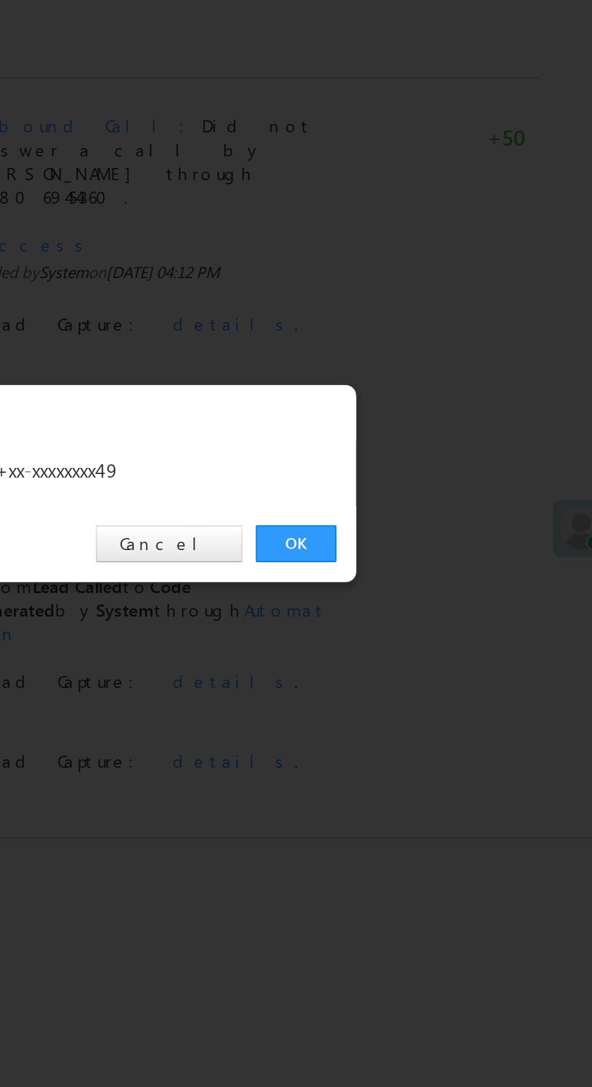
click at [451, 558] on link "OK" at bounding box center [444, 563] width 37 height 17
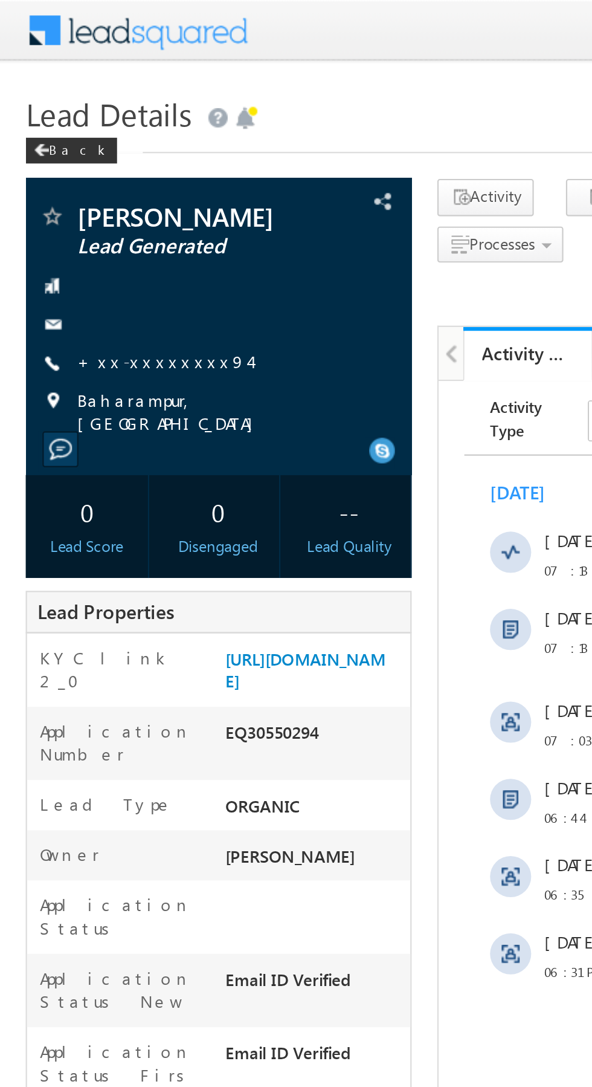
click at [73, 170] on link "+xx-xxxxxxxx94" at bounding box center [76, 169] width 81 height 10
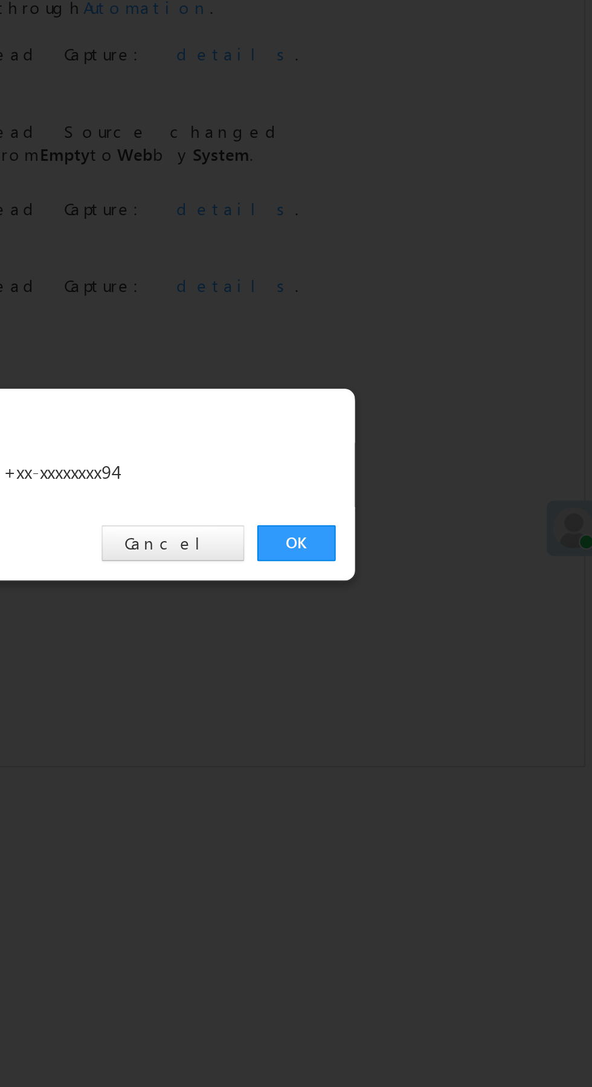
click at [443, 559] on link "OK" at bounding box center [444, 563] width 37 height 17
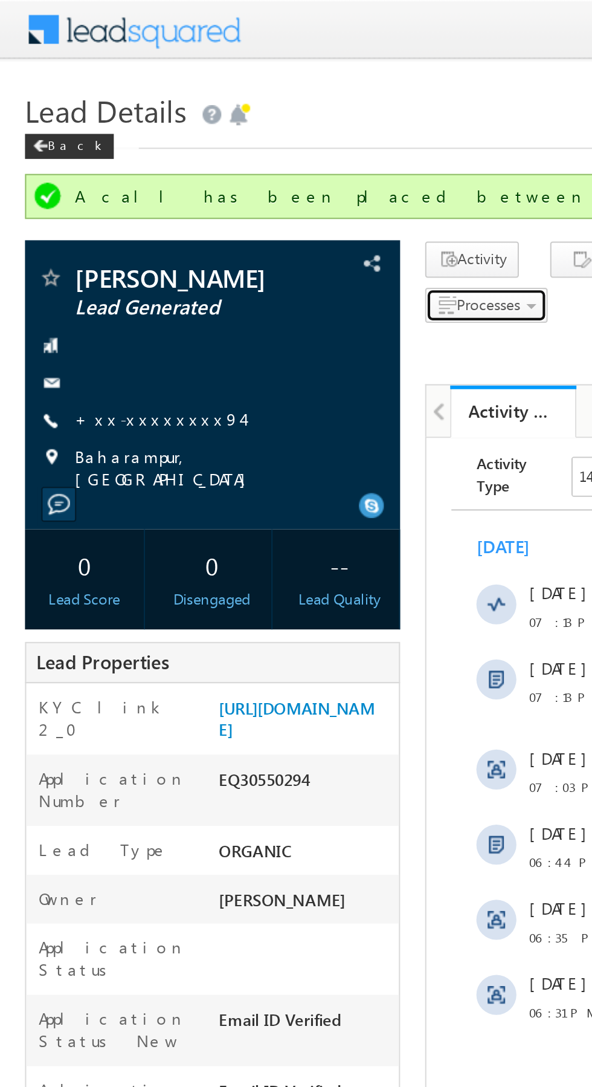
click at [241, 145] on span "Processes" at bounding box center [236, 147] width 31 height 9
click at [0, 0] on span "Not Eligible" at bounding box center [0, 0] width 0 height 0
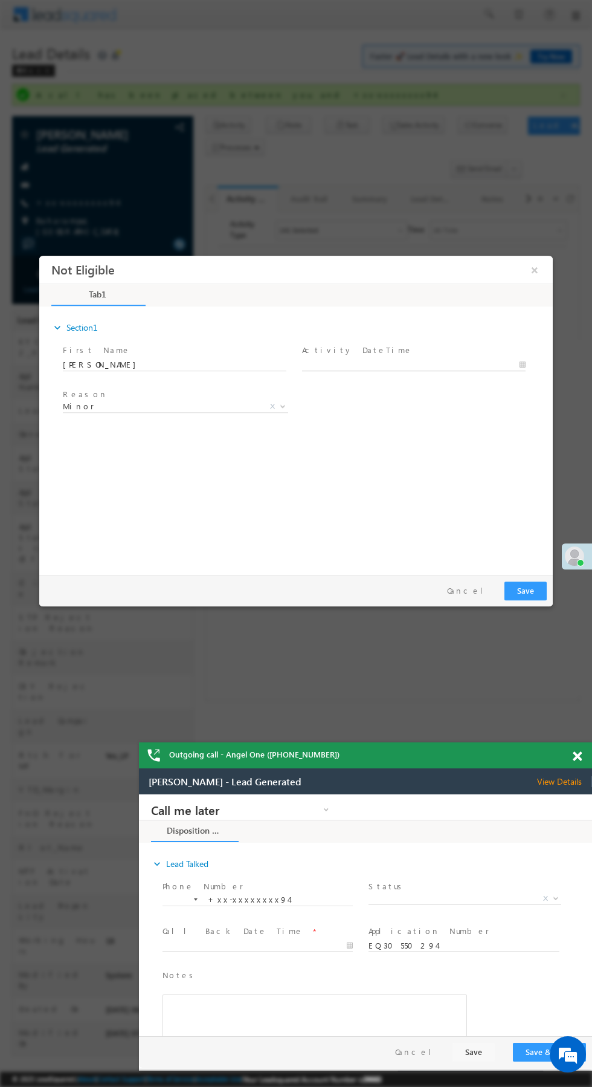
click at [442, 361] on input "text" at bounding box center [414, 365] width 224 height 12
type input "10/14/25 7:26 PM"
click at [498, 455] on div "expand_more Section1 First Name *" at bounding box center [299, 438] width 508 height 261
click at [520, 591] on button "Save" at bounding box center [526, 590] width 42 height 19
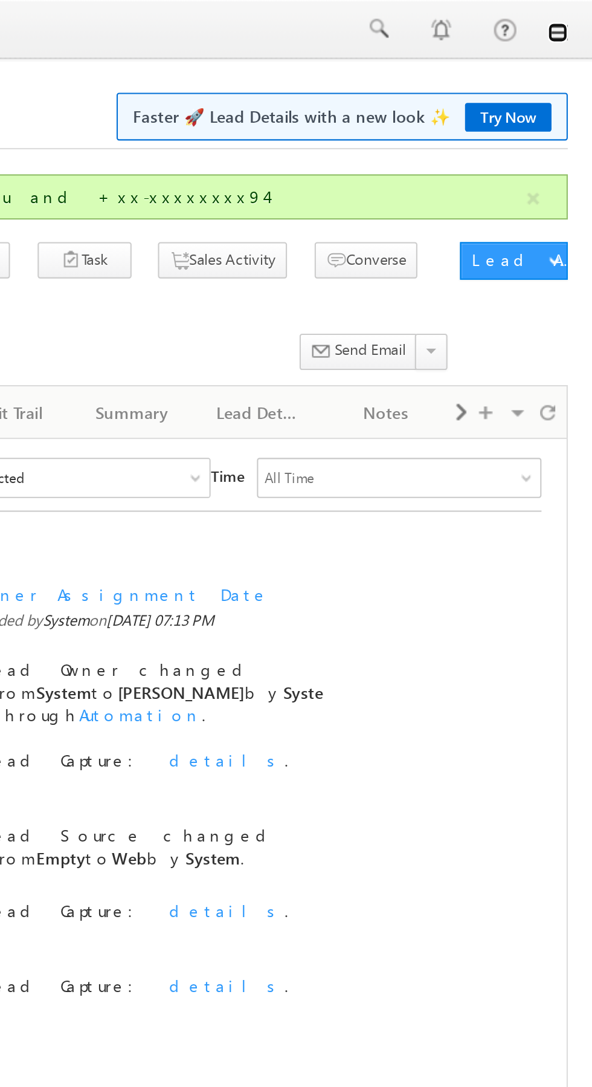
click at [575, 18] on link at bounding box center [575, 16] width 10 height 10
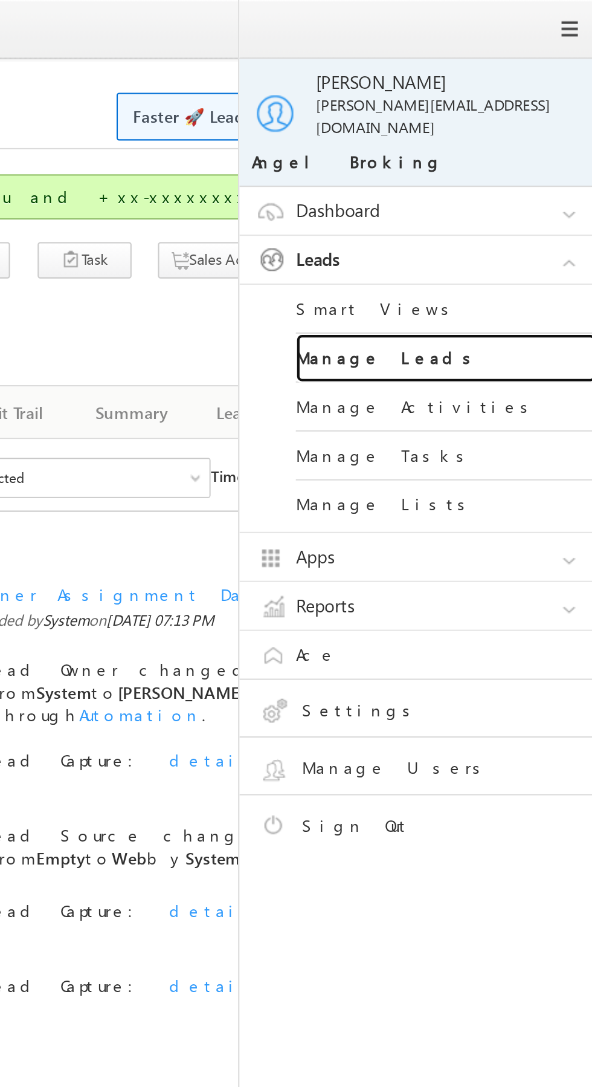
click at [525, 161] on link "Manage Leads" at bounding box center [521, 173] width 145 height 24
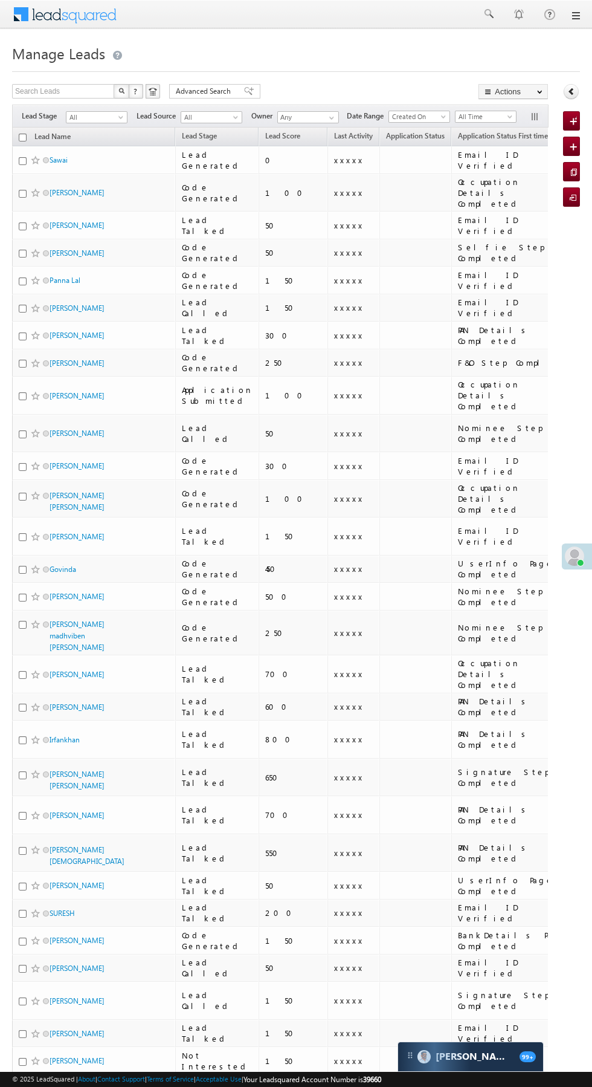
scroll to position [0, 1]
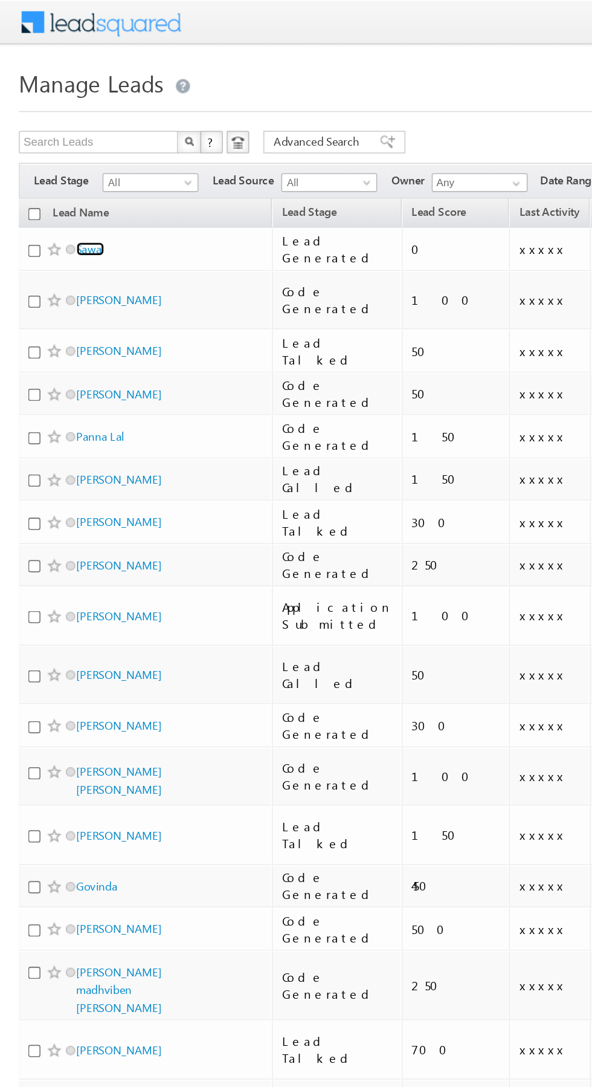
click at [63, 164] on link "Sawai" at bounding box center [58, 159] width 18 height 9
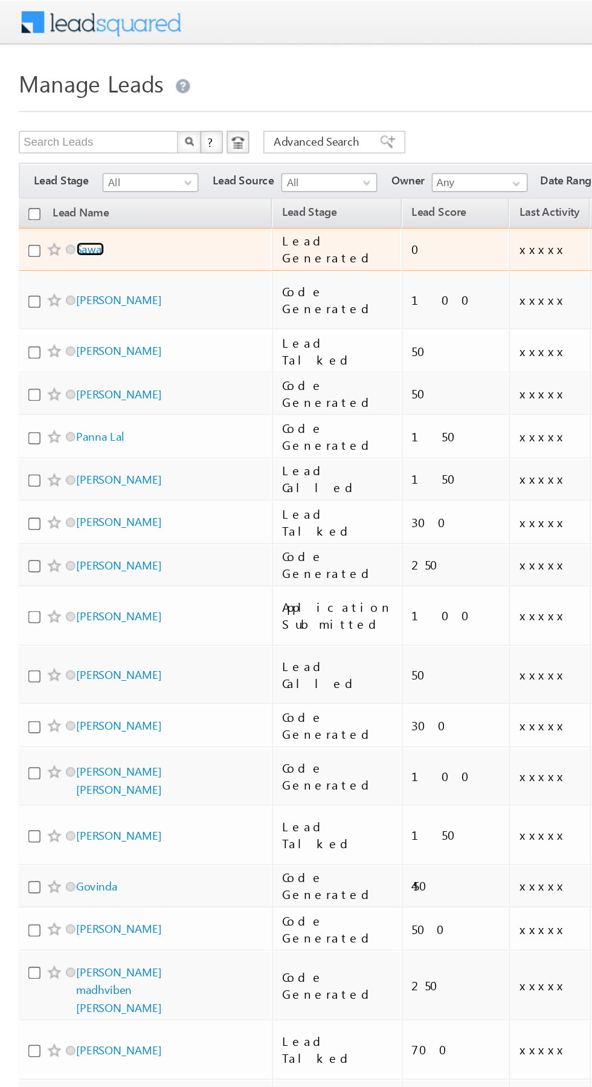
scroll to position [0, 0]
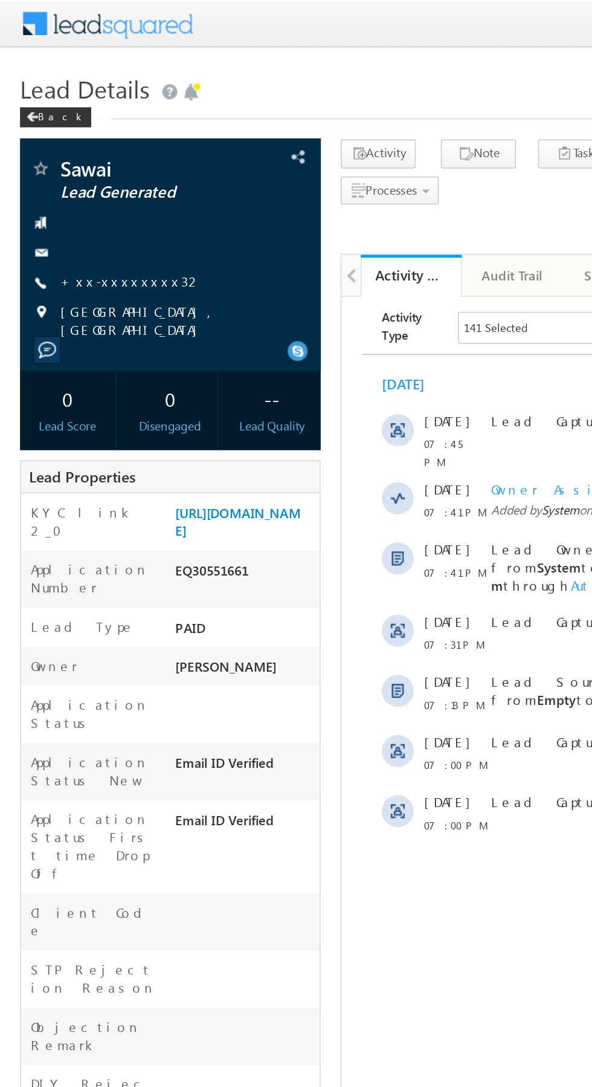
click at [79, 173] on link "+xx-xxxxxxxx32" at bounding box center [79, 169] width 86 height 10
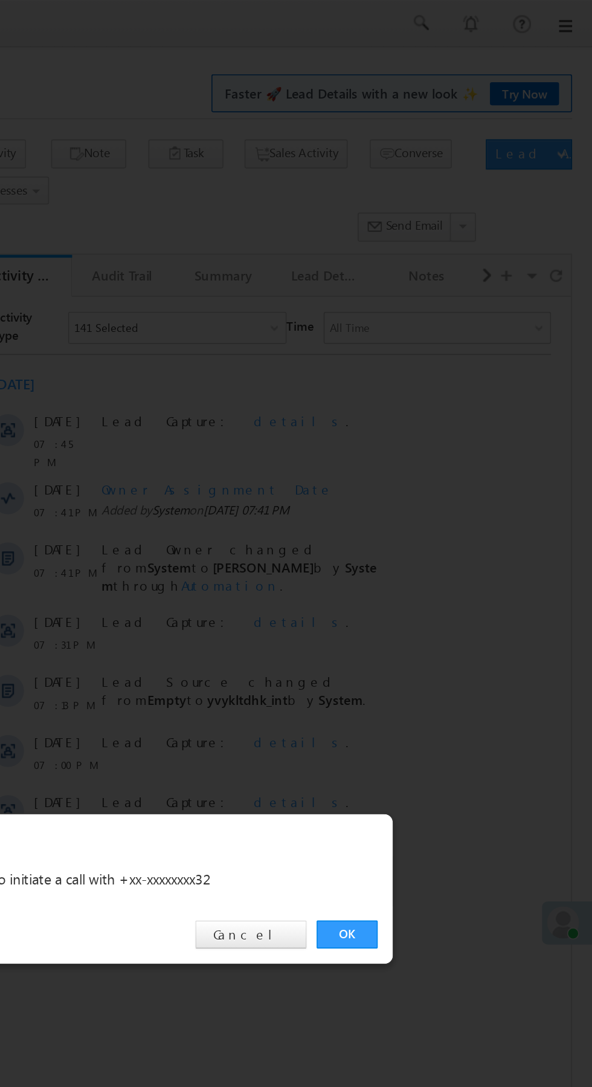
click at [439, 563] on link "OK" at bounding box center [444, 563] width 37 height 17
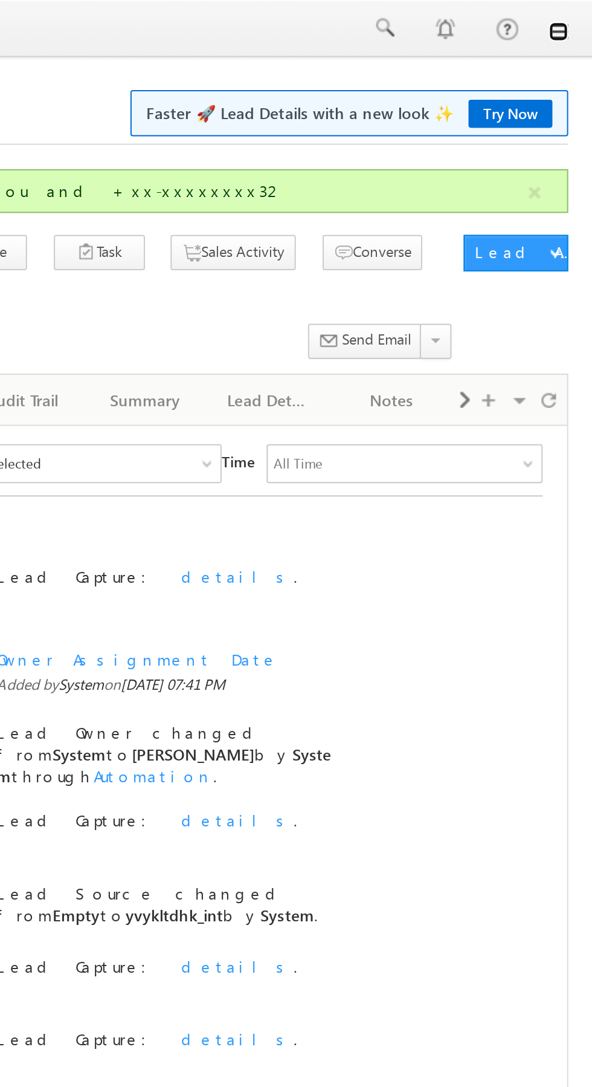
click at [575, 19] on link at bounding box center [575, 16] width 10 height 10
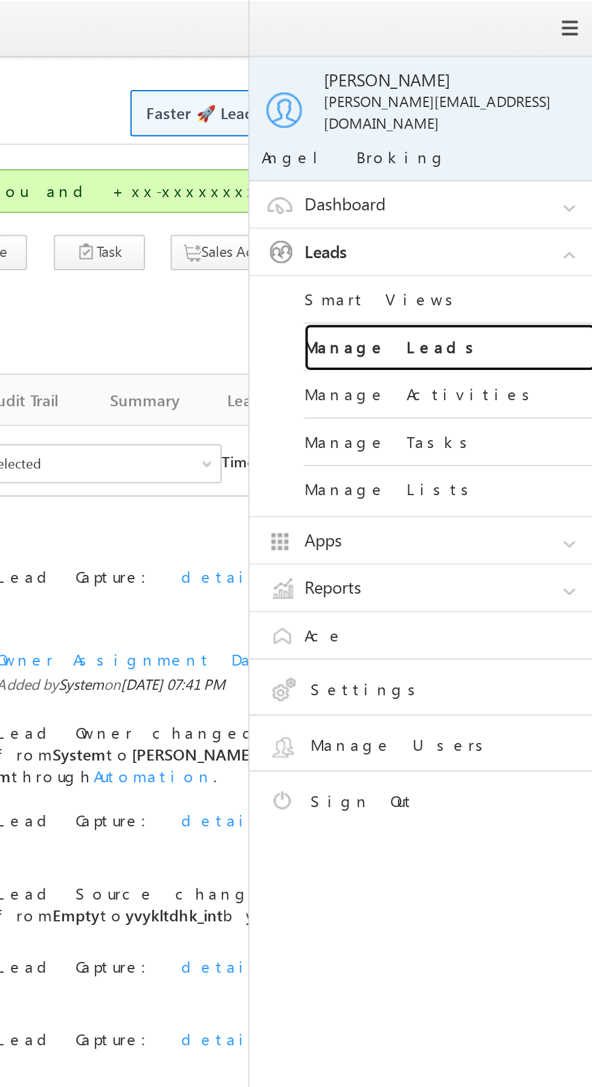
click at [534, 161] on link "Manage Leads" at bounding box center [521, 173] width 145 height 24
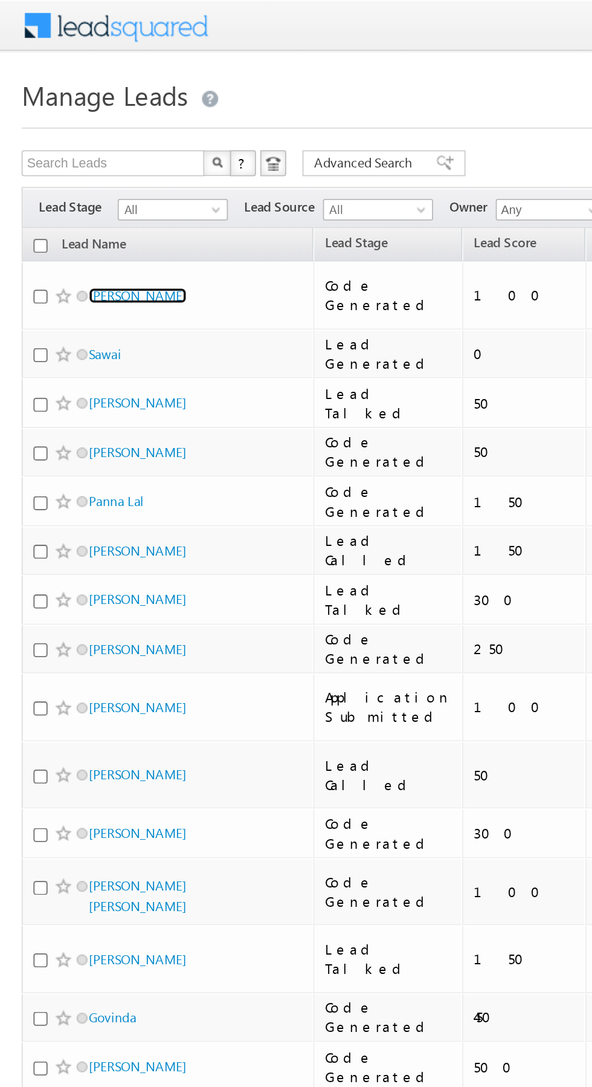
click at [75, 161] on link "[PERSON_NAME]" at bounding box center [77, 165] width 55 height 9
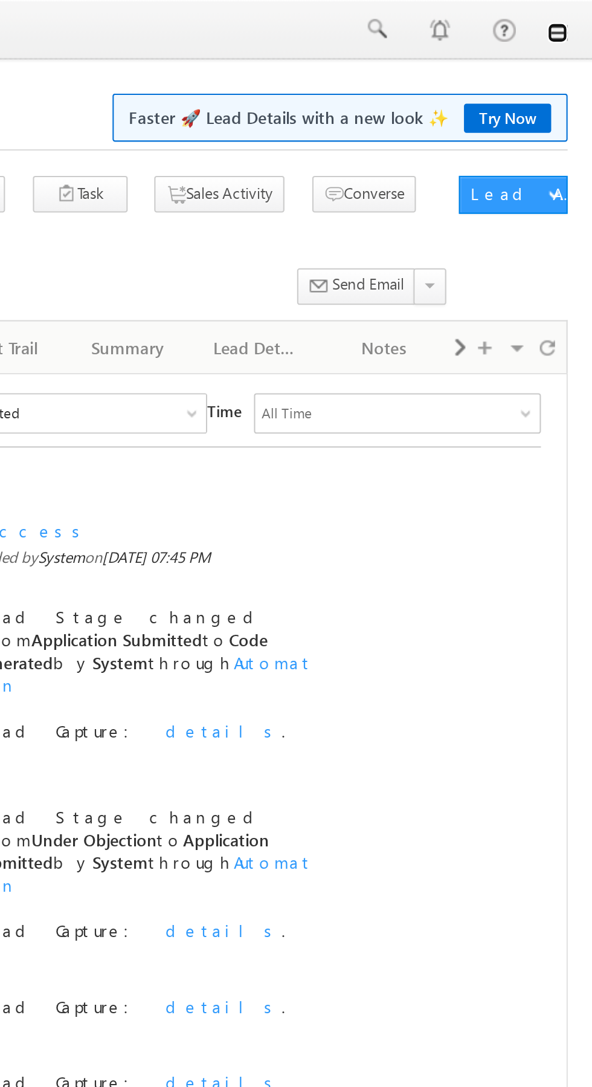
click at [575, 16] on link at bounding box center [575, 16] width 10 height 10
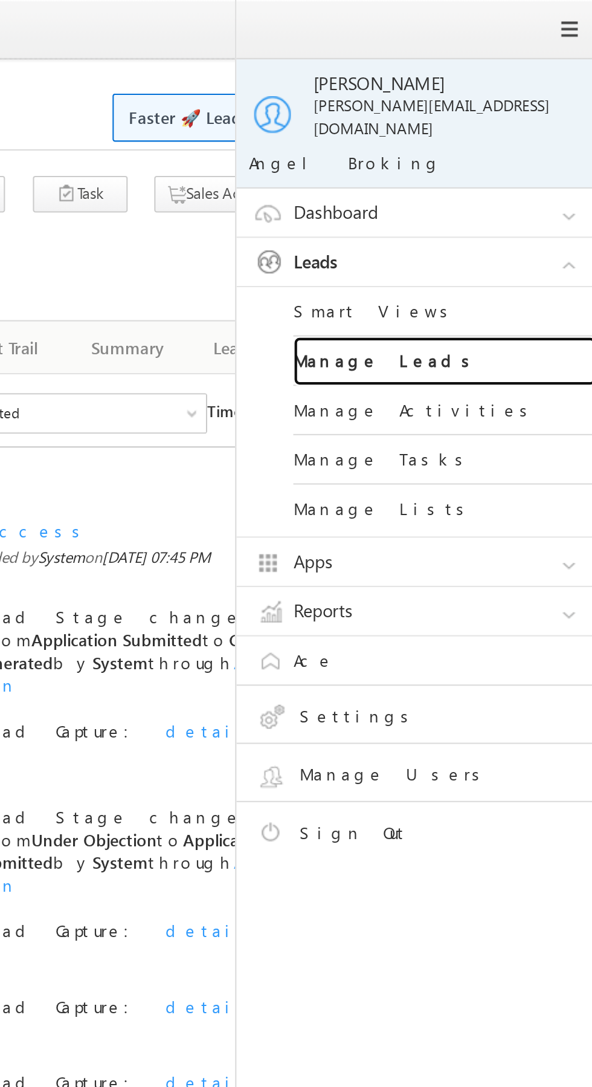
click at [528, 165] on link "Manage Leads" at bounding box center [521, 173] width 145 height 24
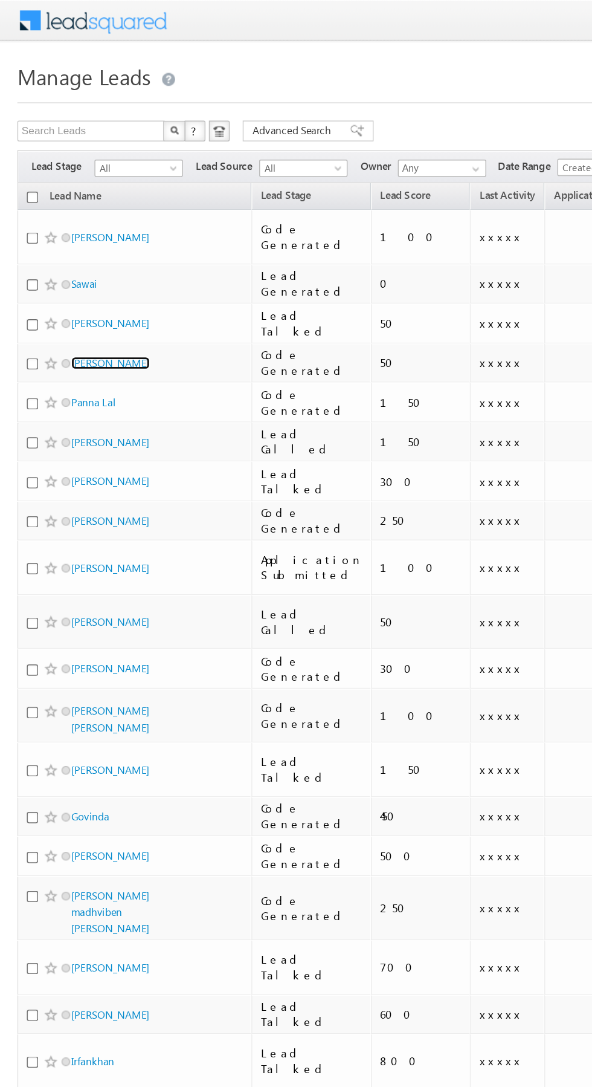
click at [97, 248] on link "[PERSON_NAME]" at bounding box center [77, 252] width 55 height 9
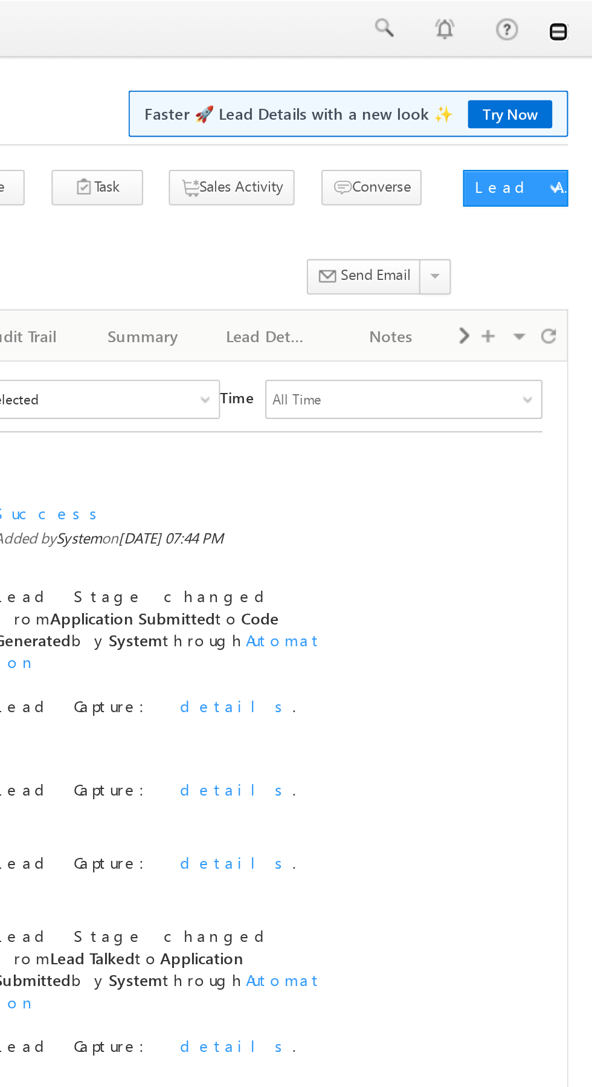
click at [577, 16] on link at bounding box center [575, 16] width 10 height 10
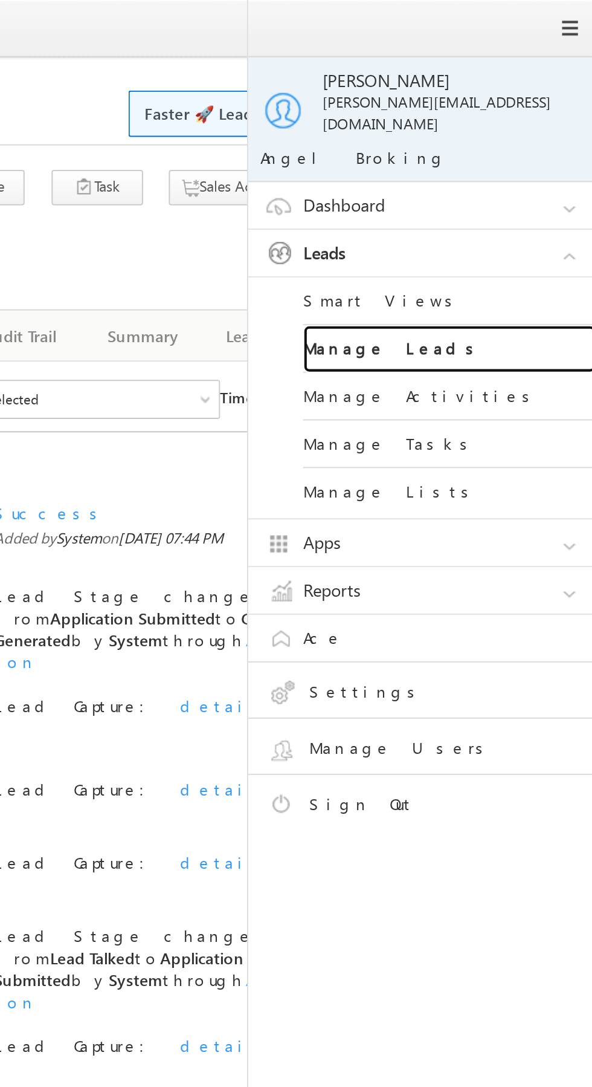
click at [538, 161] on link "Manage Leads" at bounding box center [521, 173] width 145 height 24
